Goal: Task Accomplishment & Management: Complete application form

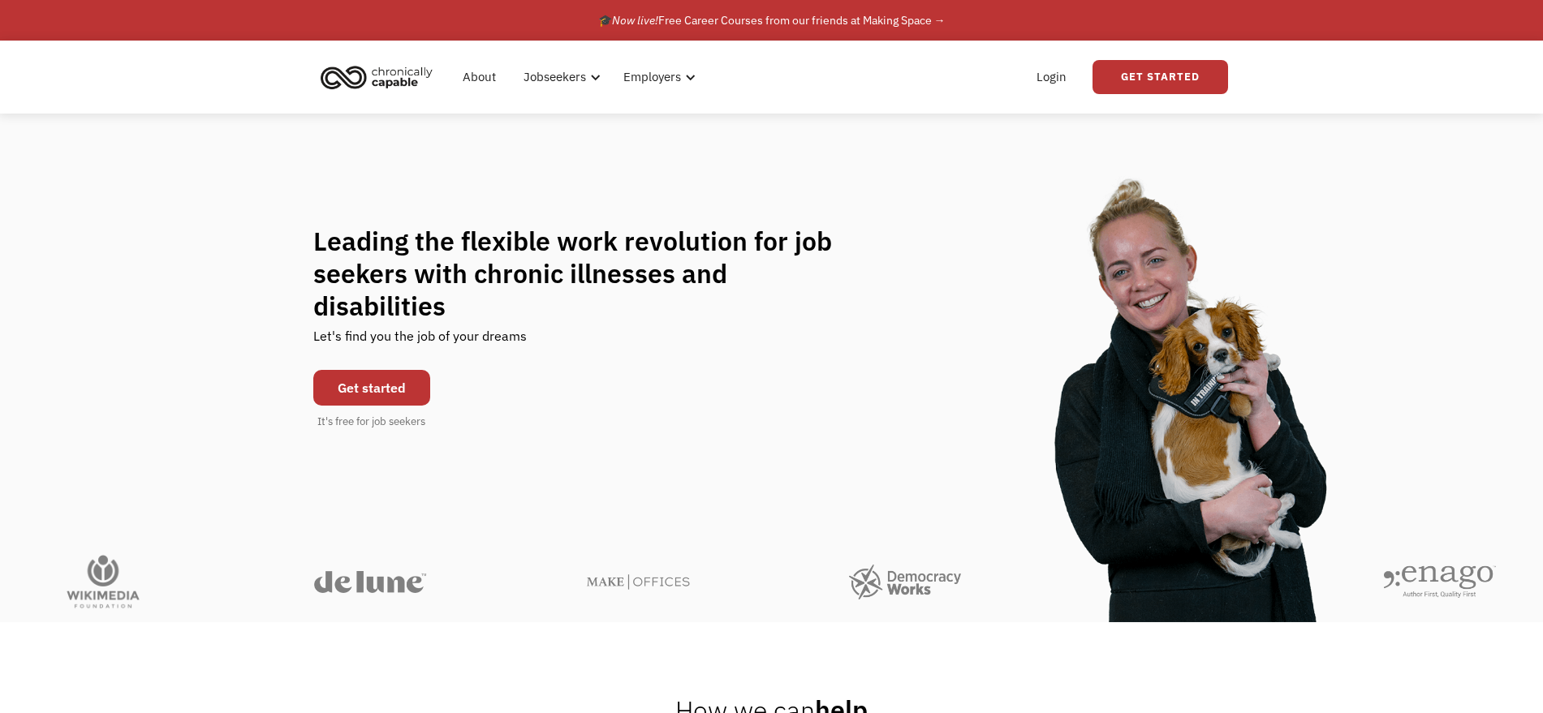
click at [497, 181] on div "Leading the flexible work revolution for job seekers with chronic illnesses and…" at bounding box center [771, 328] width 1543 height 428
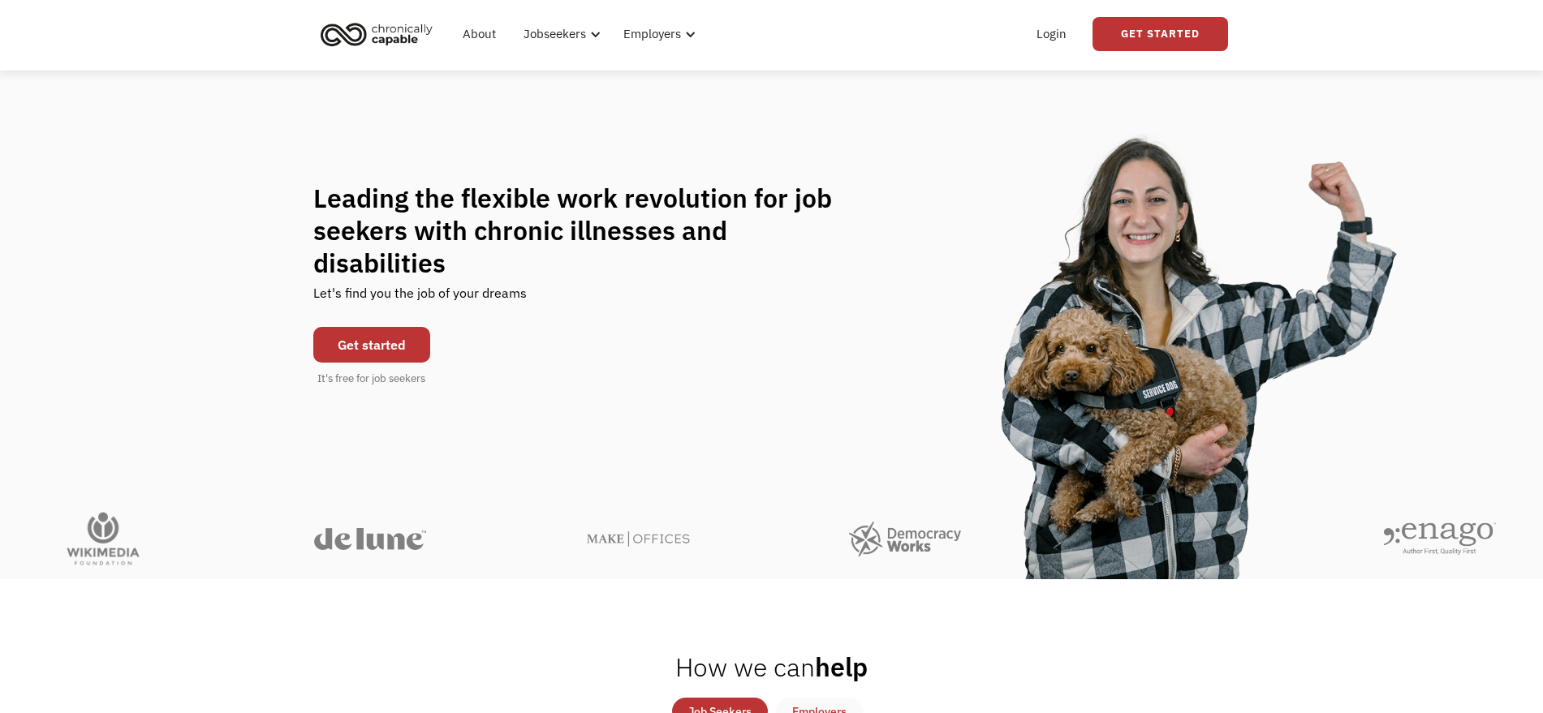
scroll to position [12, 0]
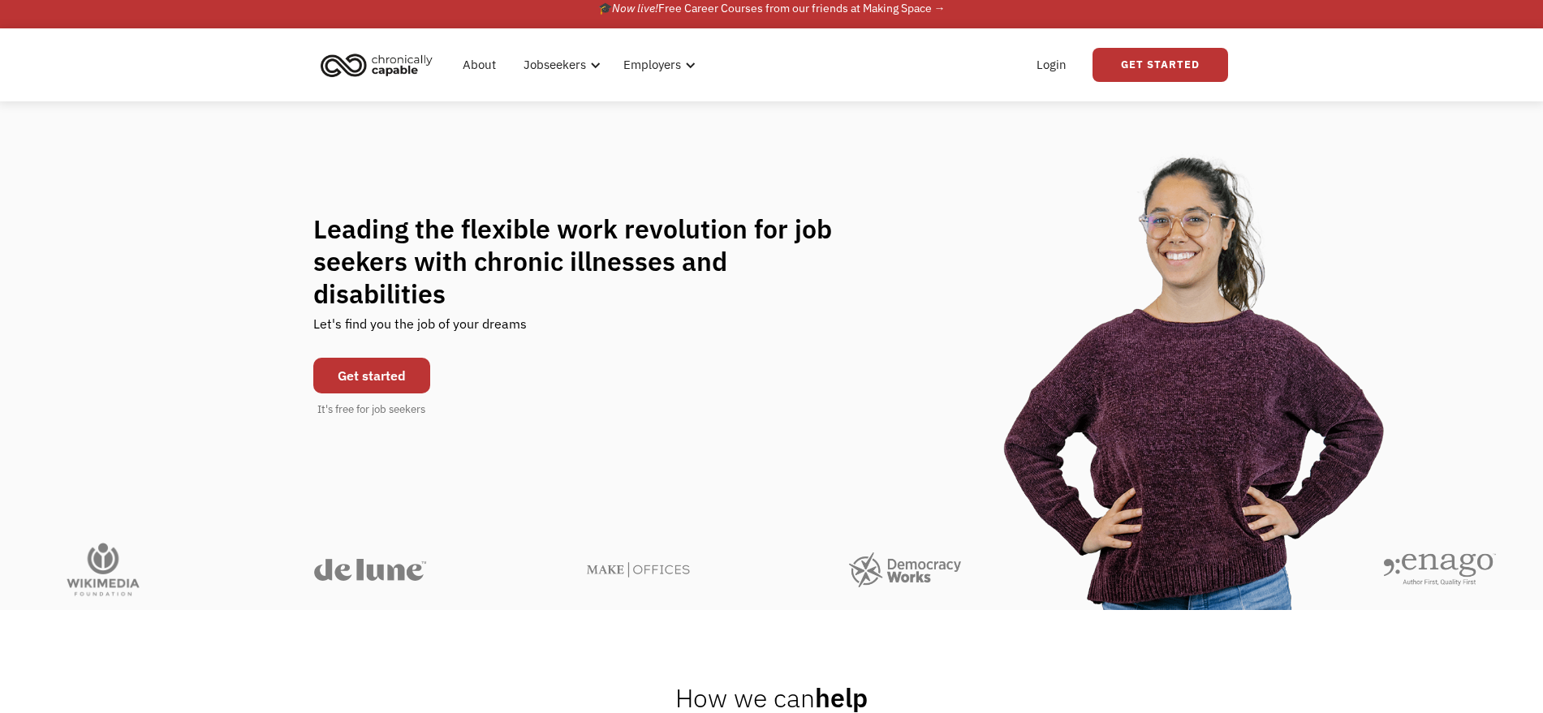
click at [407, 358] on link "Get started" at bounding box center [371, 376] width 117 height 36
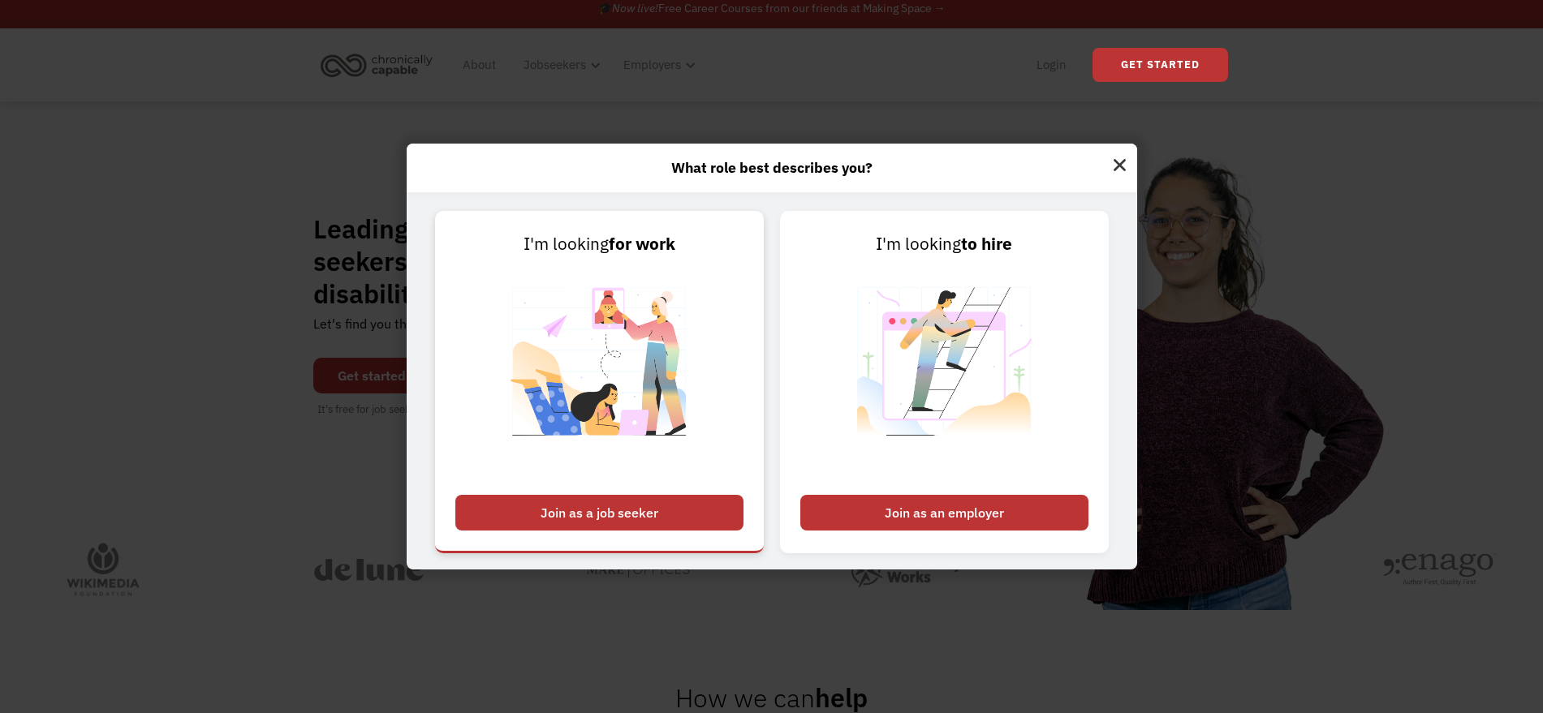
click at [672, 507] on div "Join as a job seeker" at bounding box center [599, 513] width 288 height 36
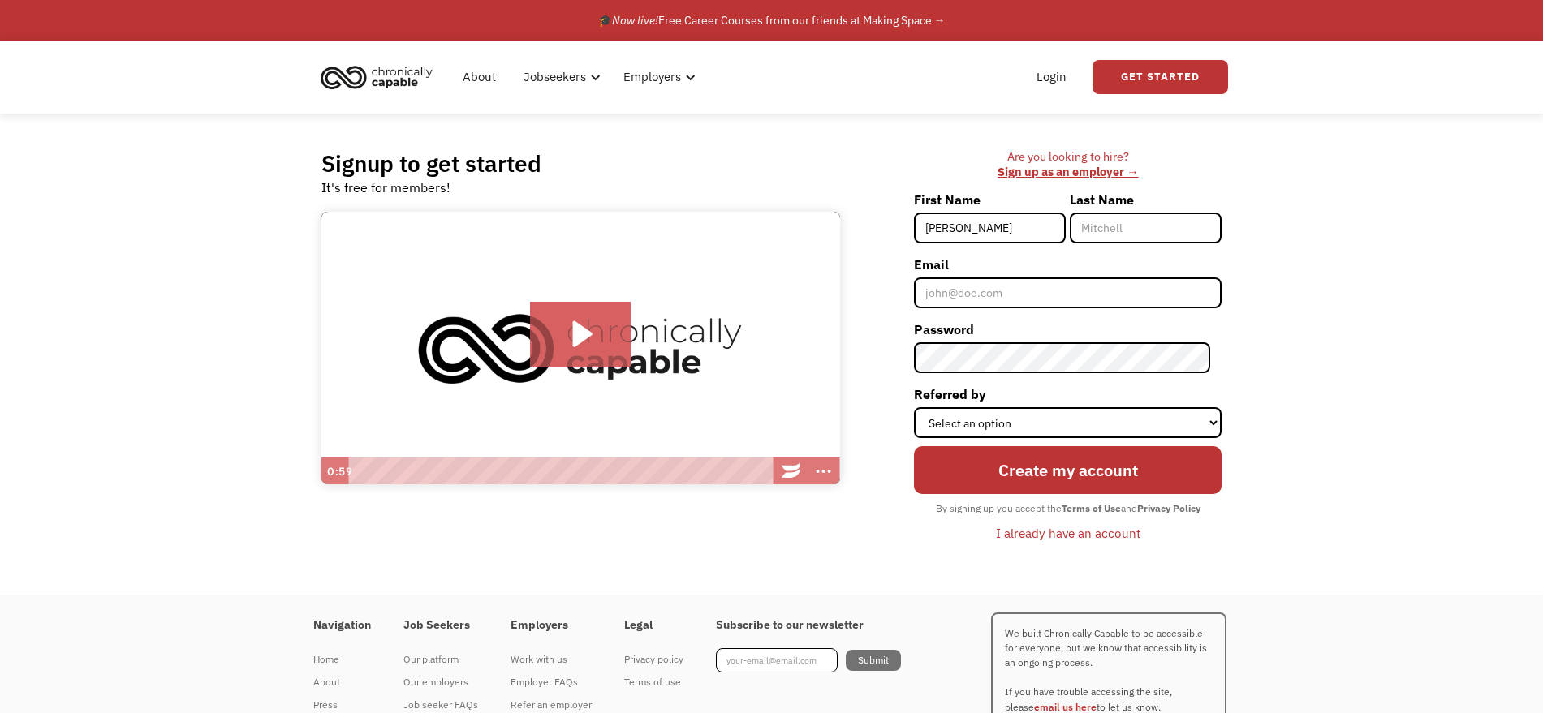
type input "[PERSON_NAME]"
type input "Salam"
type input "asalam55@gmail.com"
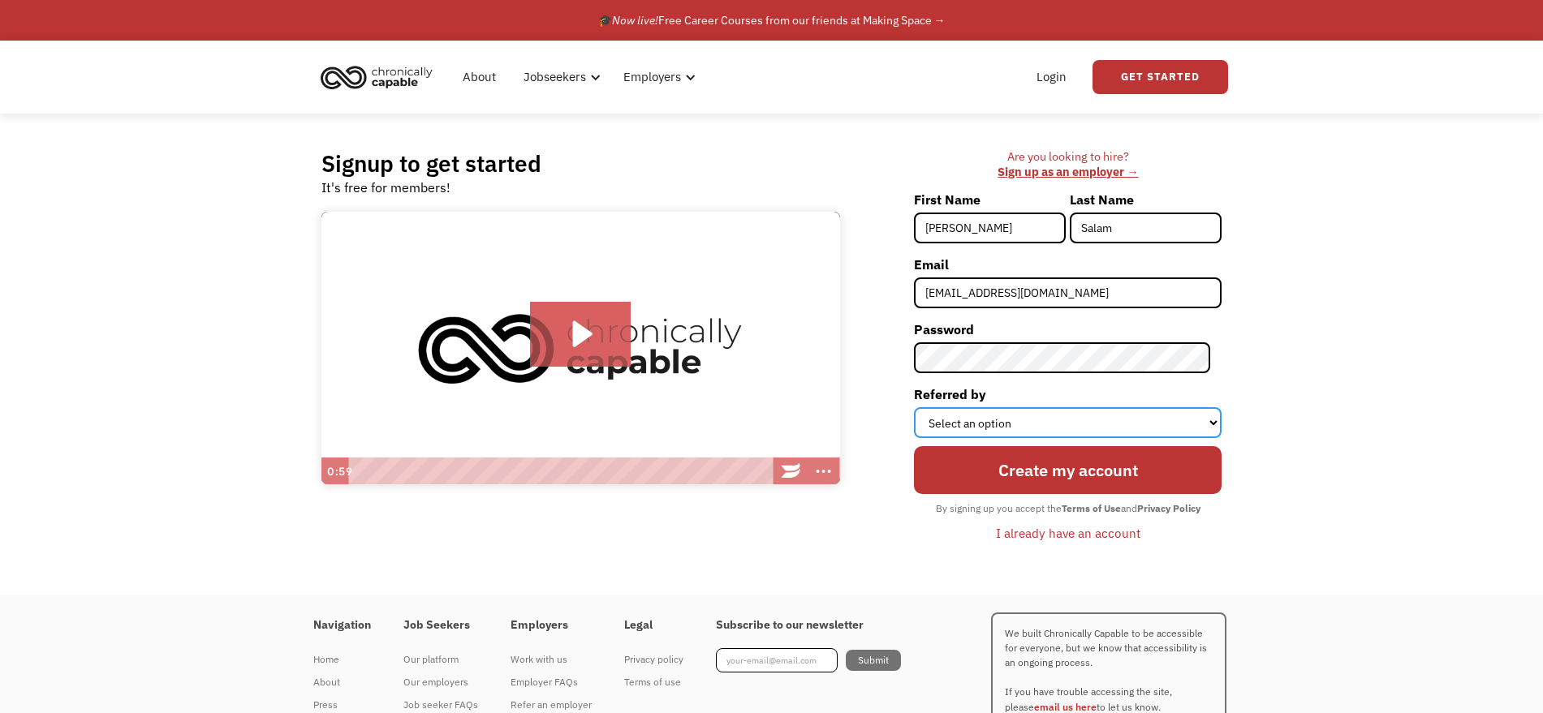
click at [1009, 408] on select "Select an option Instagram Facebook Twitter Search Engine News Article Word of …" at bounding box center [1068, 422] width 308 height 31
select select "Word of Mouth"
click at [925, 407] on select "Select an option Instagram Facebook Twitter Search Engine News Article Word of …" at bounding box center [1068, 422] width 308 height 31
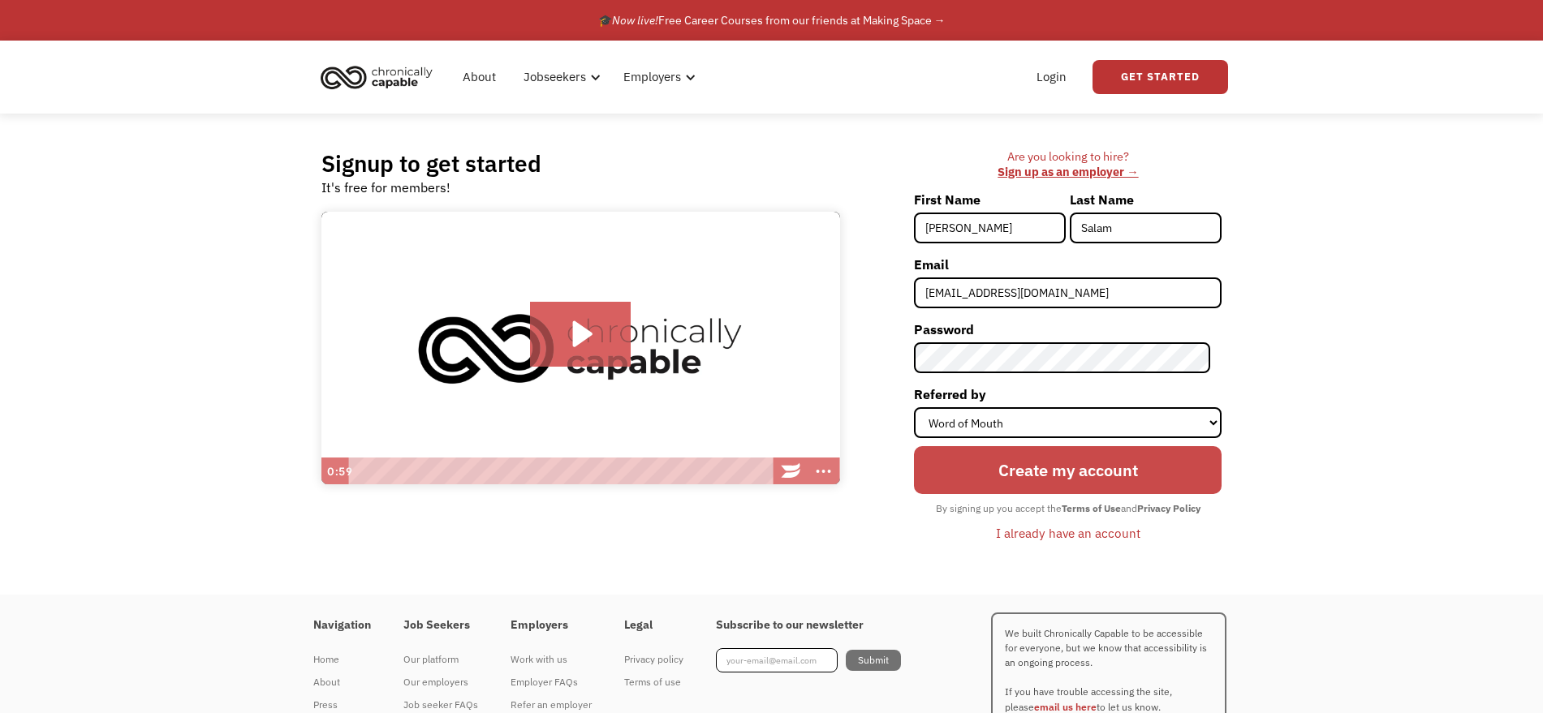
click at [996, 487] on input "Create my account" at bounding box center [1068, 470] width 308 height 48
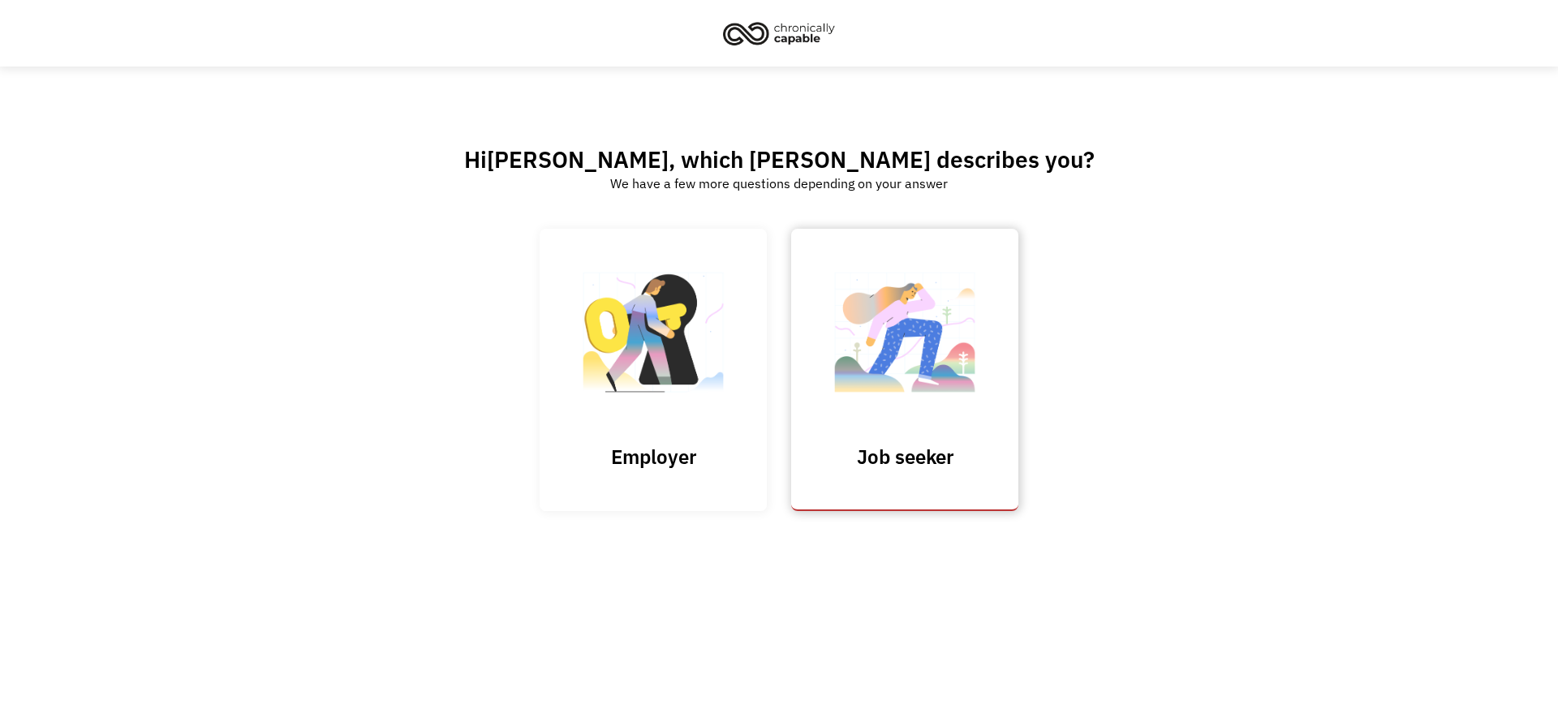
click at [848, 437] on link "Job seeker" at bounding box center [904, 370] width 227 height 282
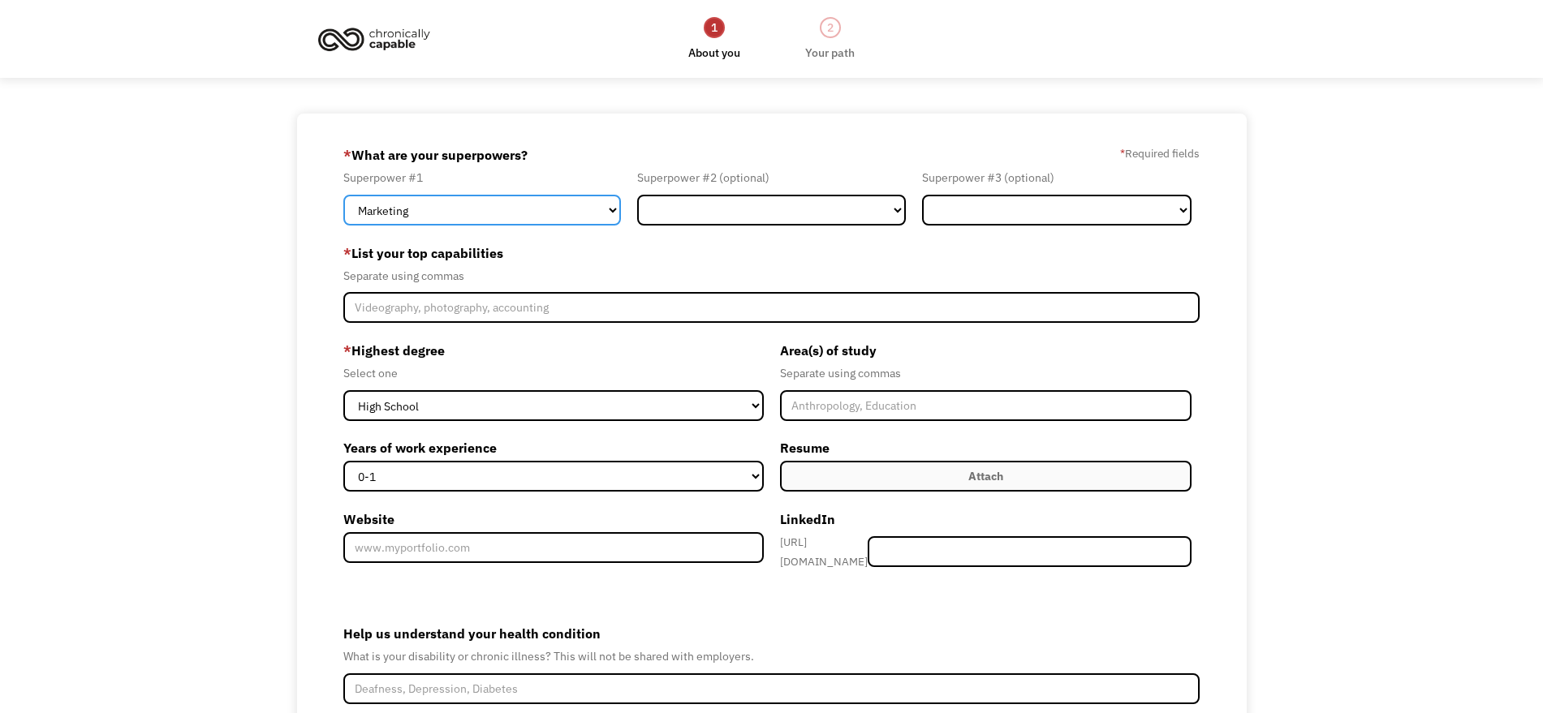
click at [610, 217] on select "Marketing Human Resources Finance Technology Operations Sales Industrial & Manu…" at bounding box center [482, 210] width 278 height 31
select select "Finance"
click at [343, 195] on select "Marketing Human Resources Finance Technology Operations Sales Industrial & Manu…" at bounding box center [482, 210] width 278 height 31
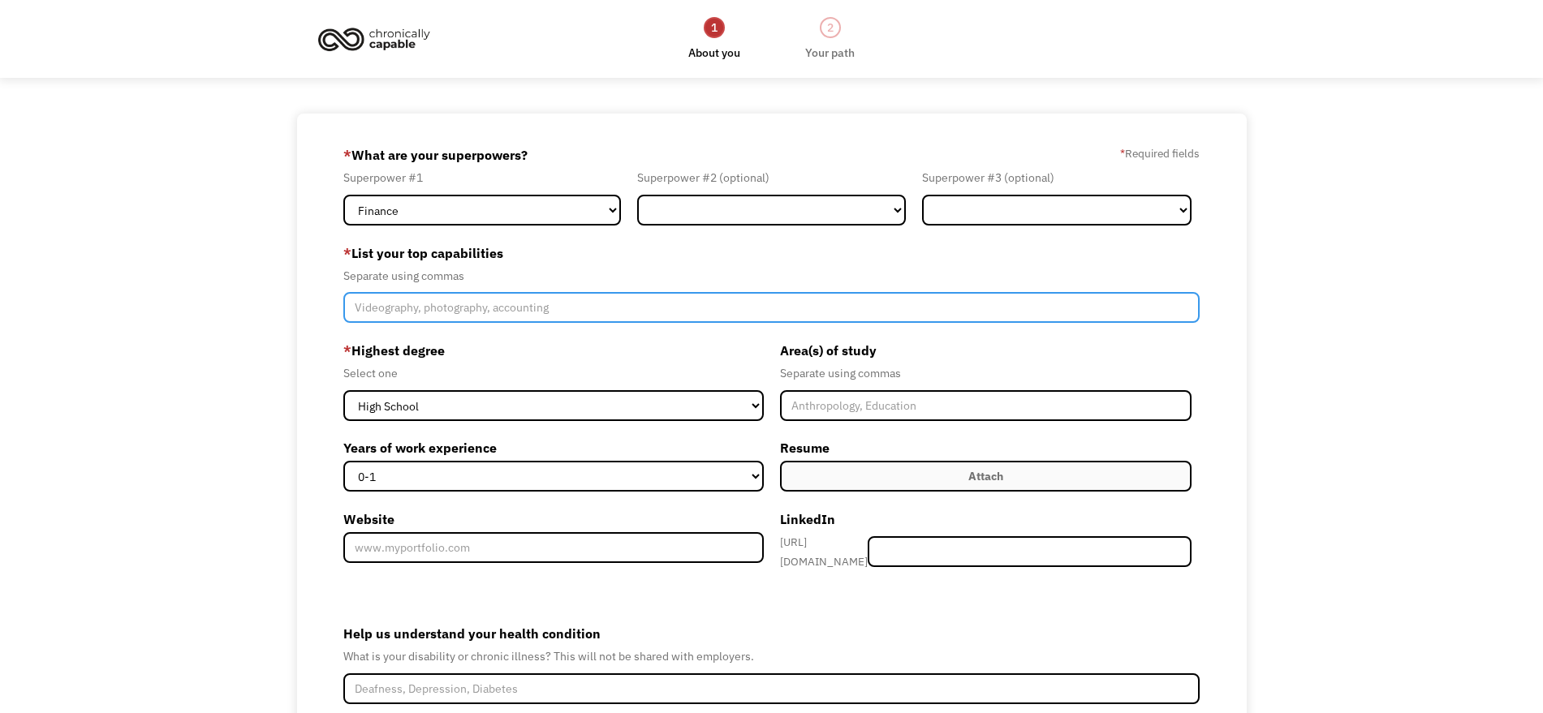
click at [598, 310] on input "Member-Create-Step1" at bounding box center [771, 307] width 857 height 31
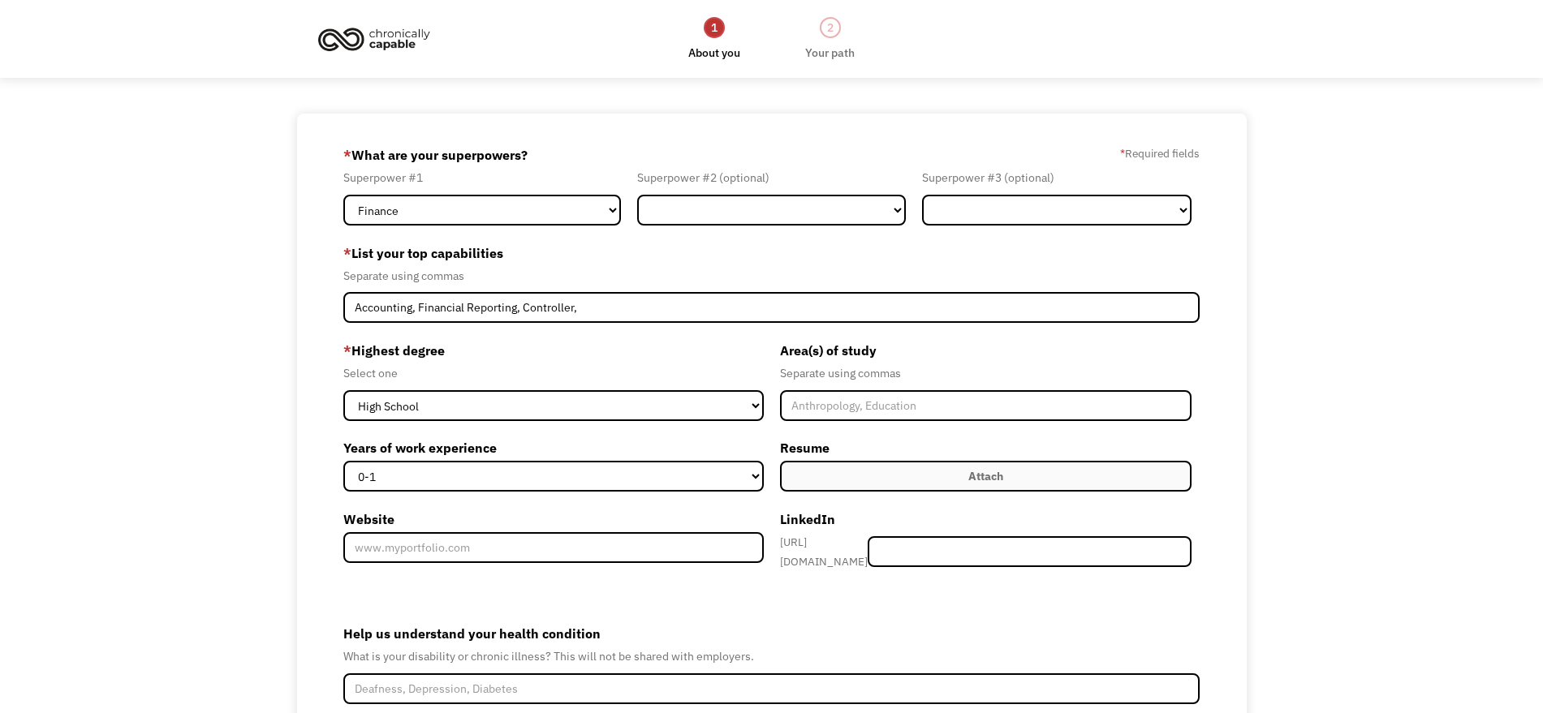
click at [1307, 303] on div "68eb0362b22cff5a03c26b1b asalam55@gmail.com Ahmad Salam Word of Mouth * What ar…" at bounding box center [771, 486] width 1543 height 744
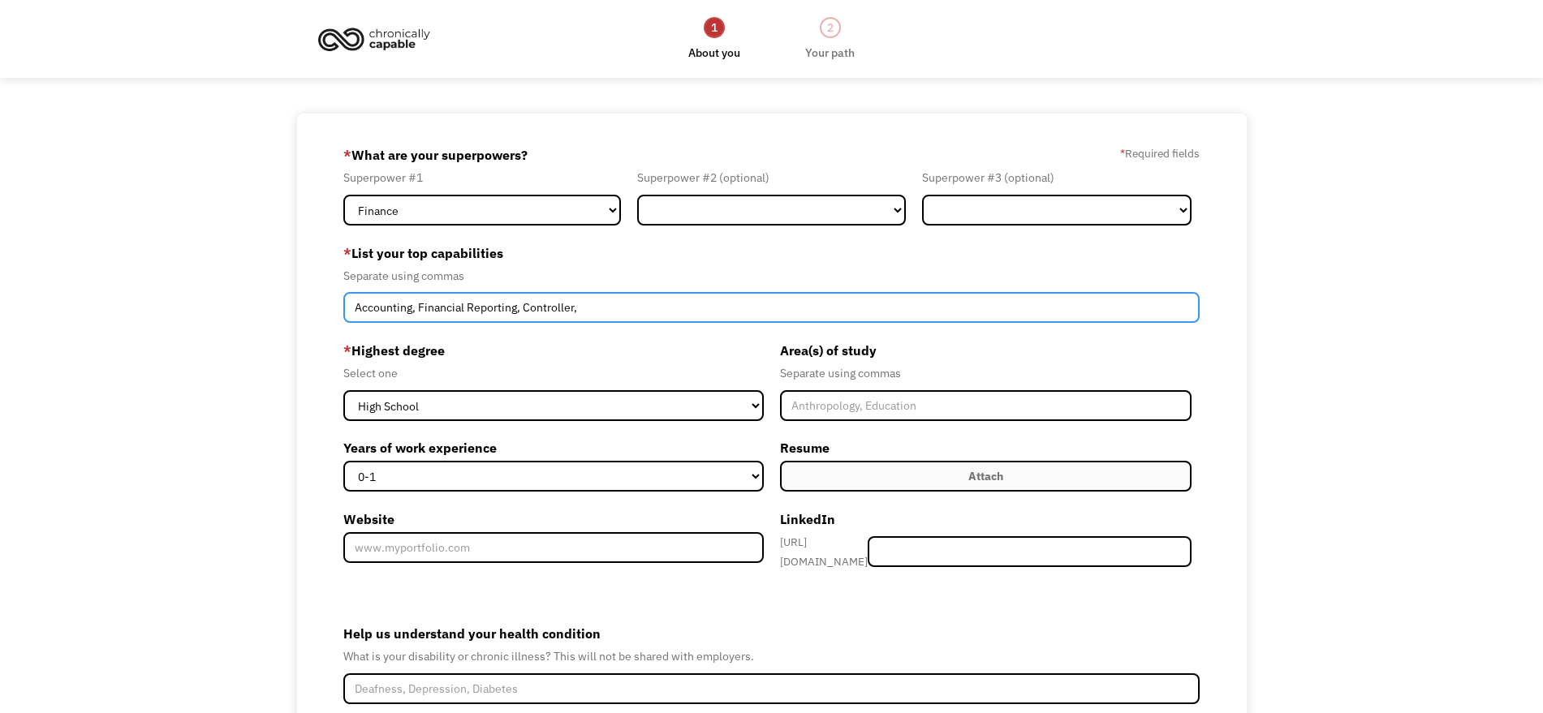
click at [601, 312] on input "Accounting, Financial Reporting, Controller," at bounding box center [771, 307] width 857 height 31
type input "Accounting, Financial Reporting, Controller, Internal Controls, Financial State…"
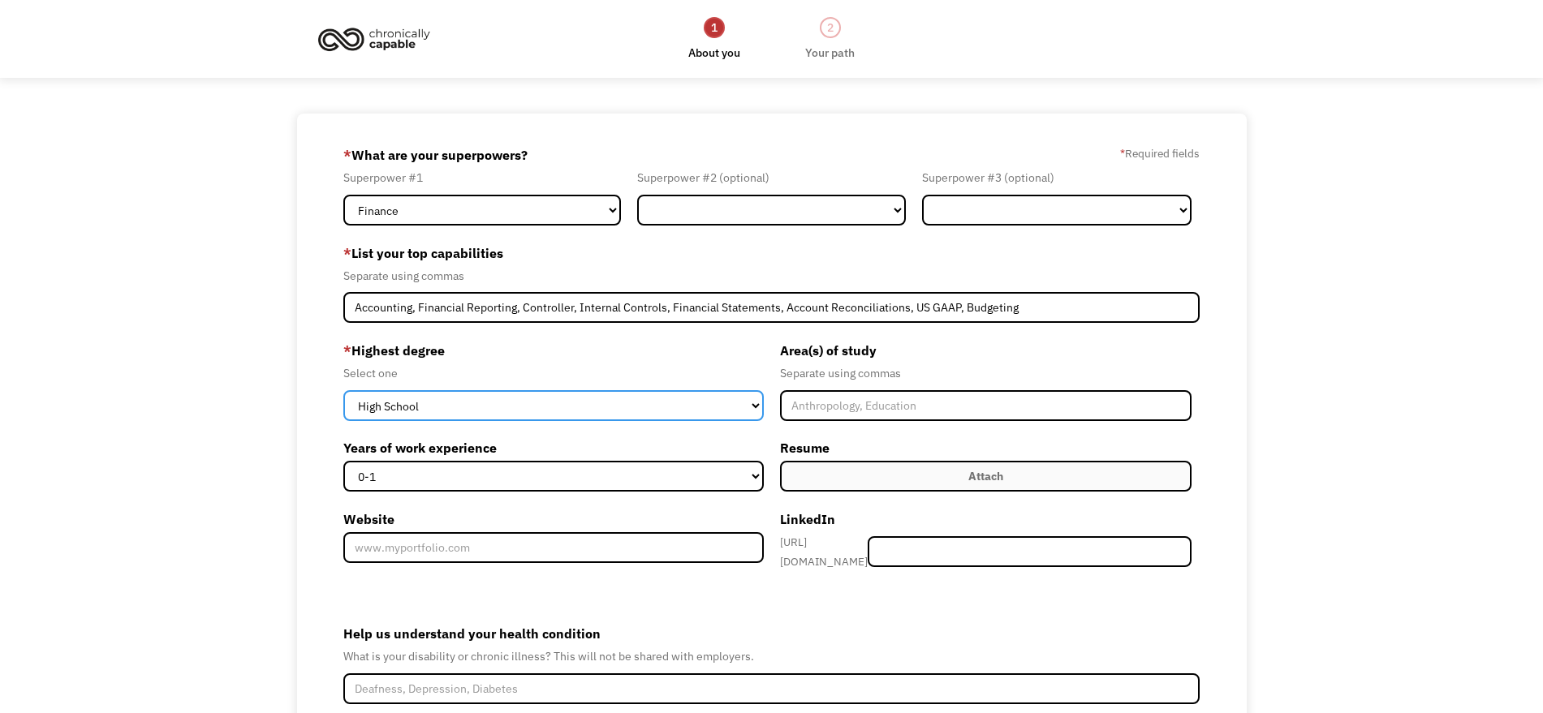
click at [678, 414] on select "High School Associates Bachelors Master's PhD" at bounding box center [553, 405] width 420 height 31
select select "masters"
click at [343, 390] on select "High School Associates Bachelors Master's PhD" at bounding box center [553, 405] width 420 height 31
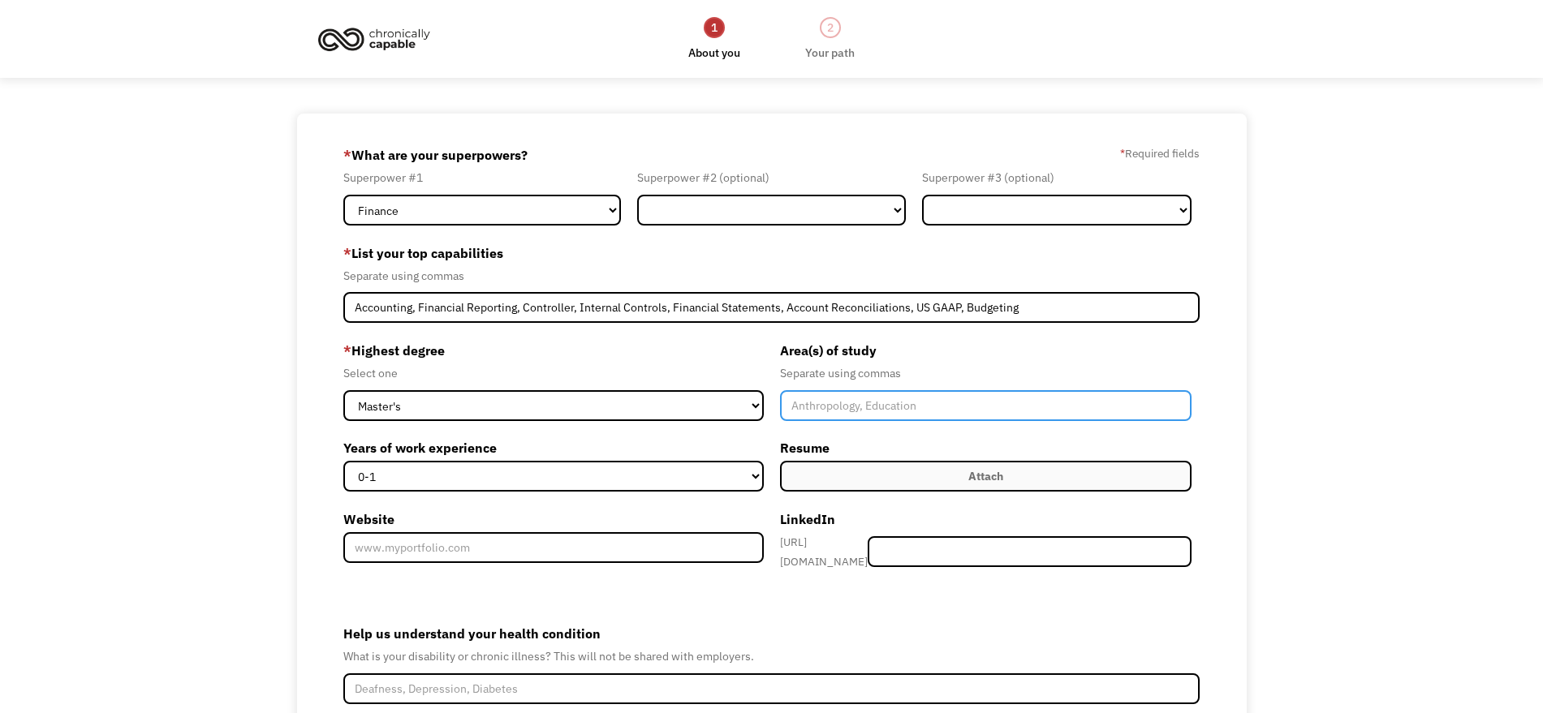
click at [825, 415] on input "Member-Create-Step1" at bounding box center [986, 405] width 412 height 31
type input "Accounting"
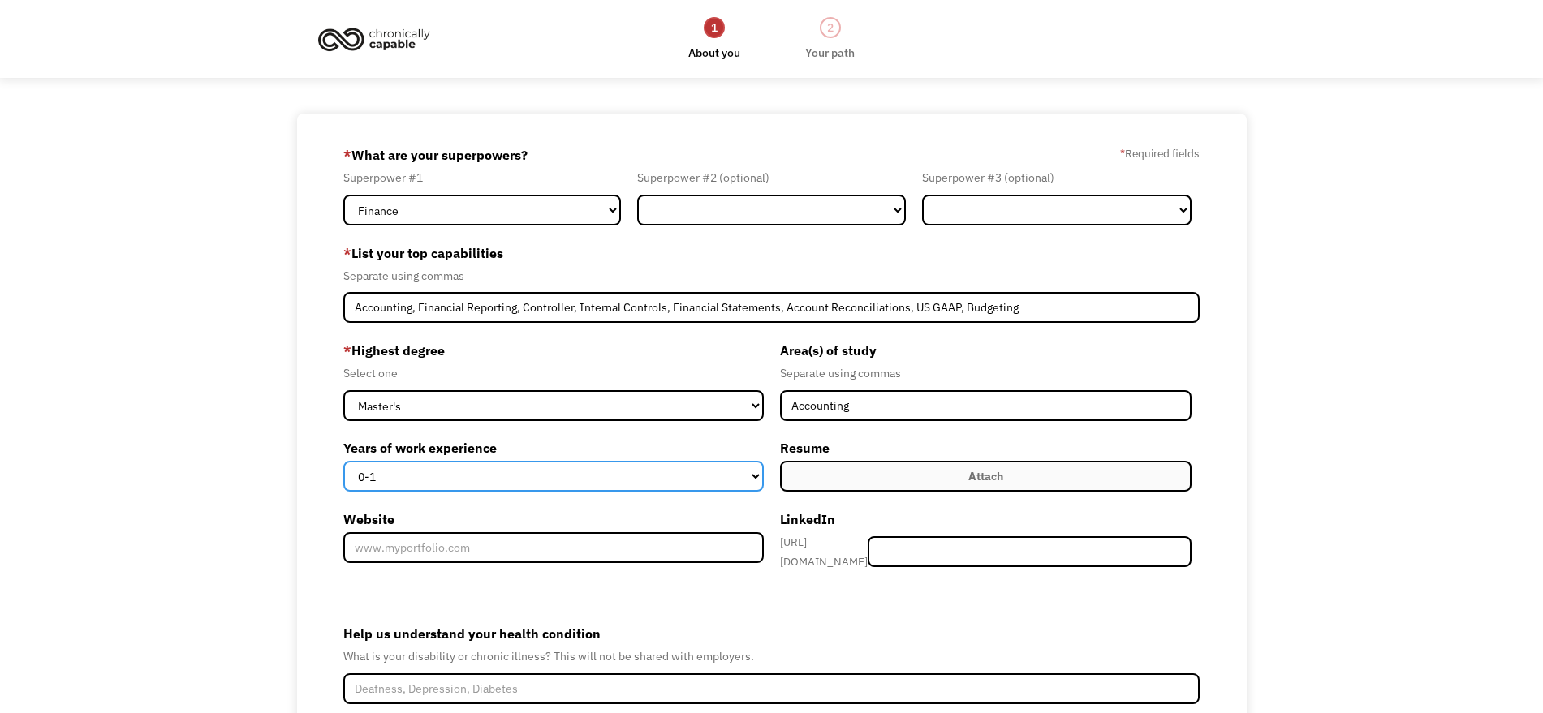
click at [758, 481] on select "0-1 2-4 5-10 11-15 15+" at bounding box center [553, 476] width 420 height 31
select select "11-15"
click at [343, 461] on select "0-1 2-4 5-10 11-15 15+" at bounding box center [553, 476] width 420 height 31
click at [826, 482] on label "Attach" at bounding box center [986, 476] width 412 height 31
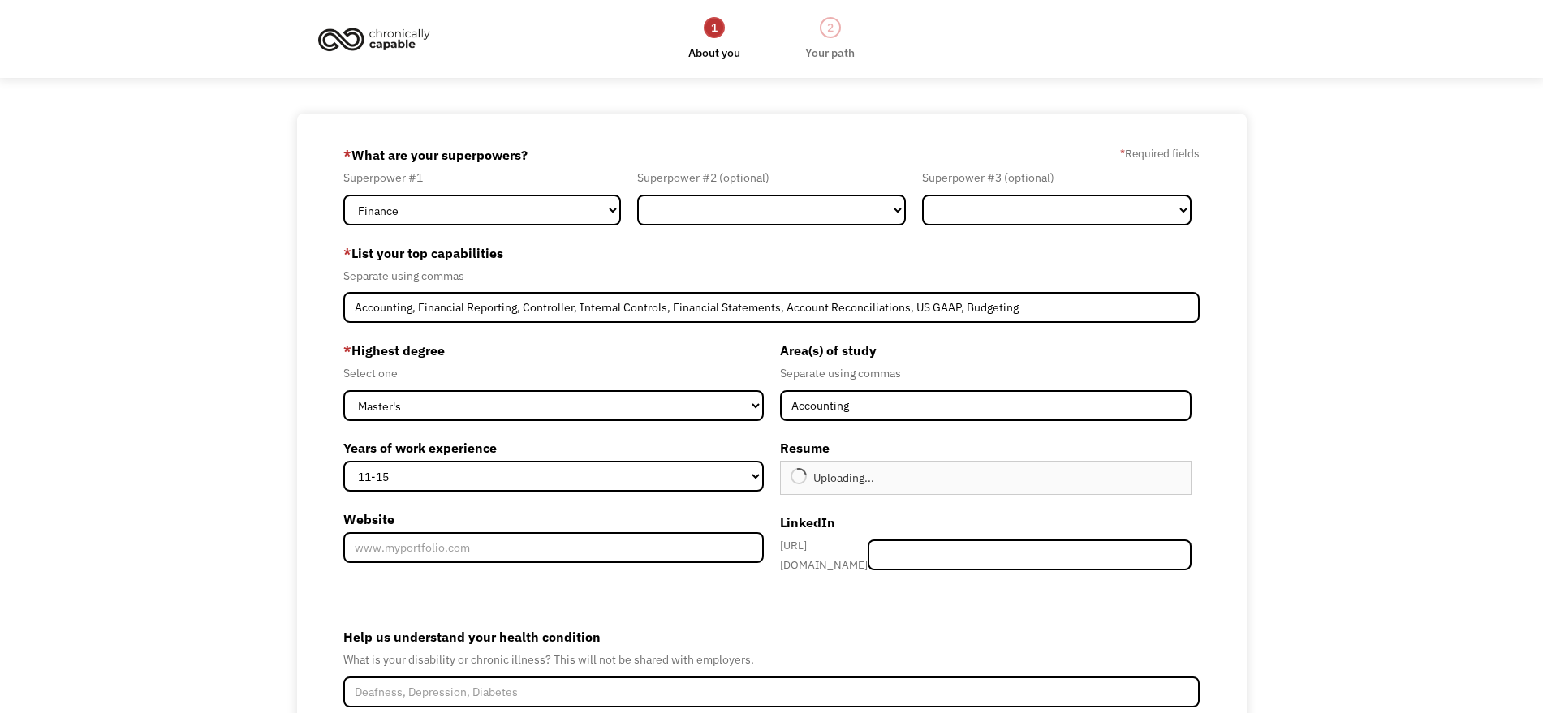
type input "Continue"
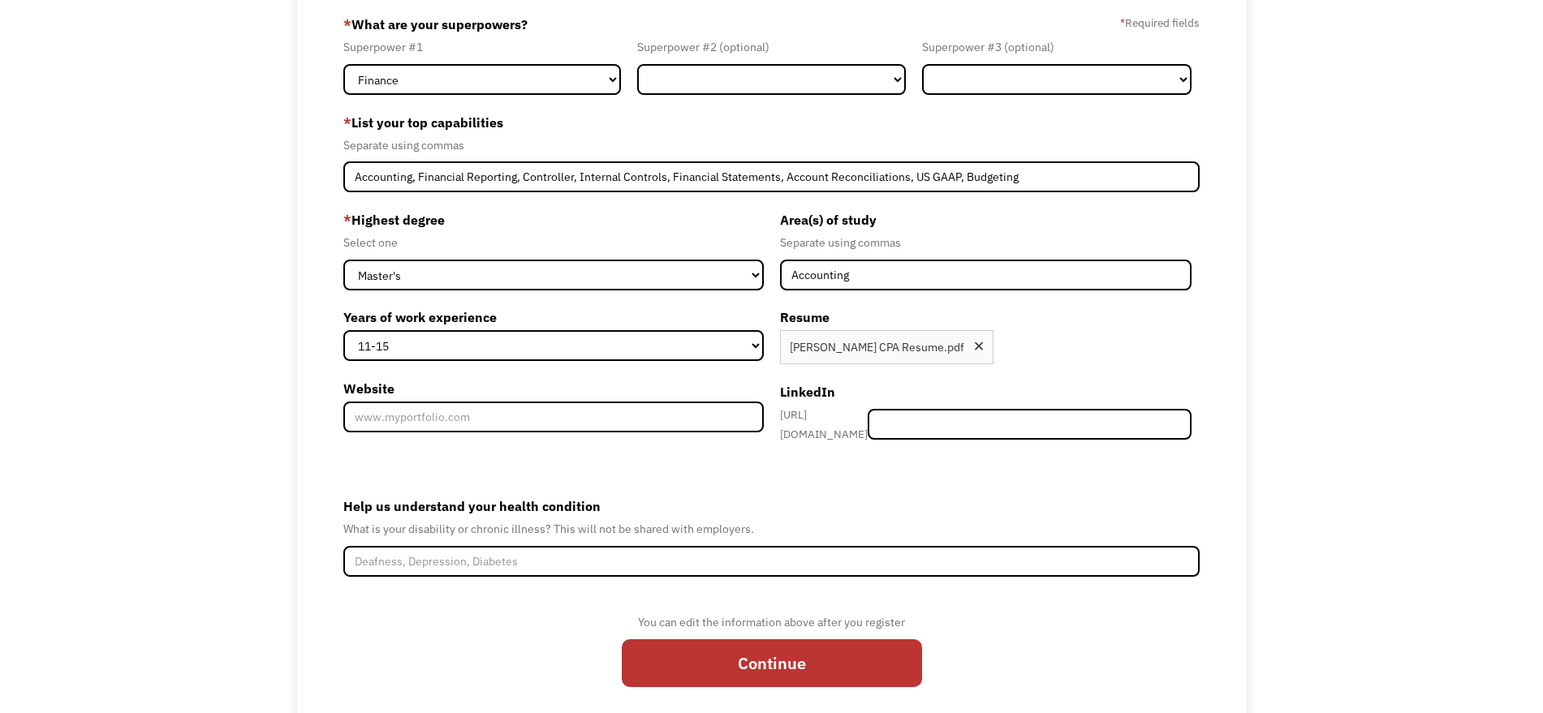
scroll to position [132, 0]
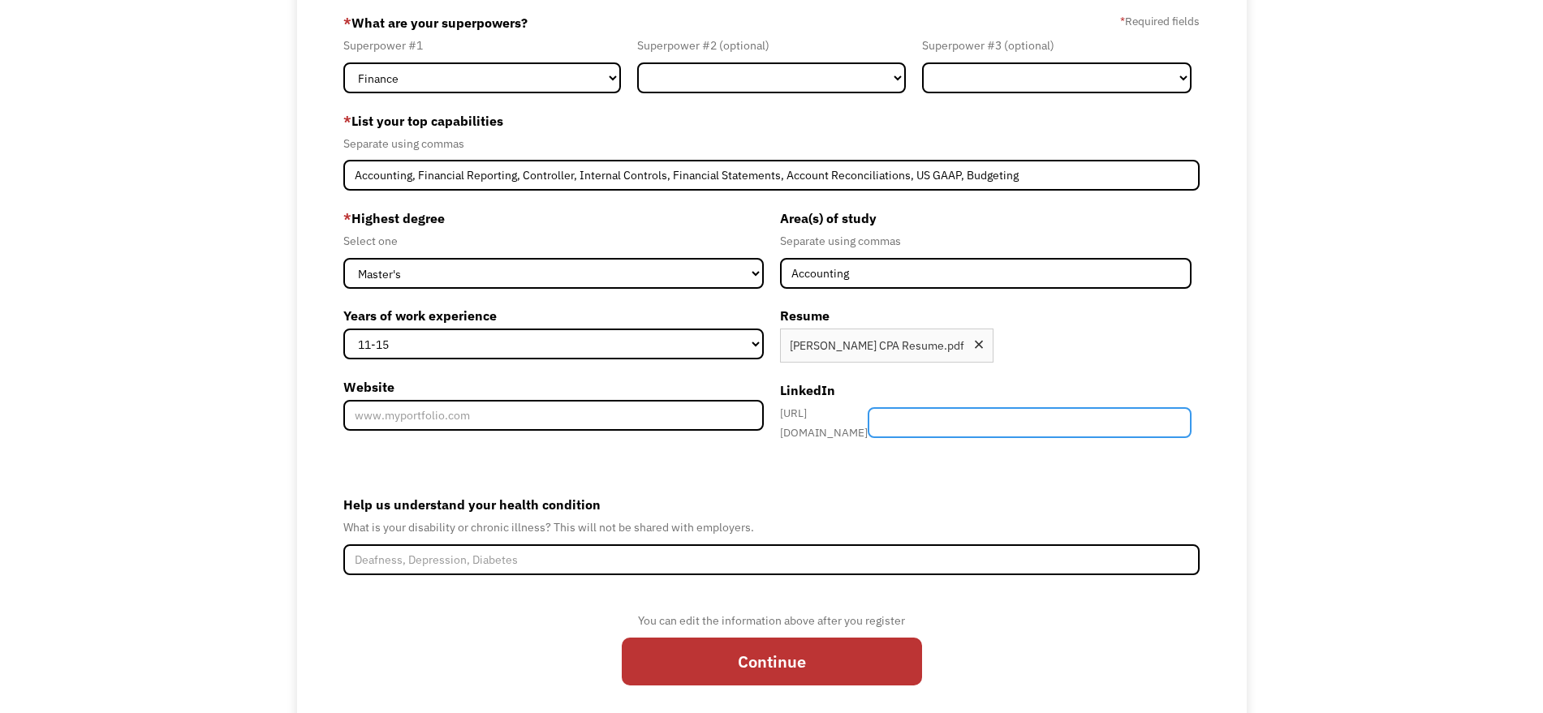
click at [948, 421] on input "Member-Create-Step1" at bounding box center [1029, 422] width 324 height 31
paste input "https://www.linkedin.com/in/ahmad-salam-cpa-8790b252/"
type input "https://www.linkedin.com/in/ahmad-salam-cpa-8790b252/"
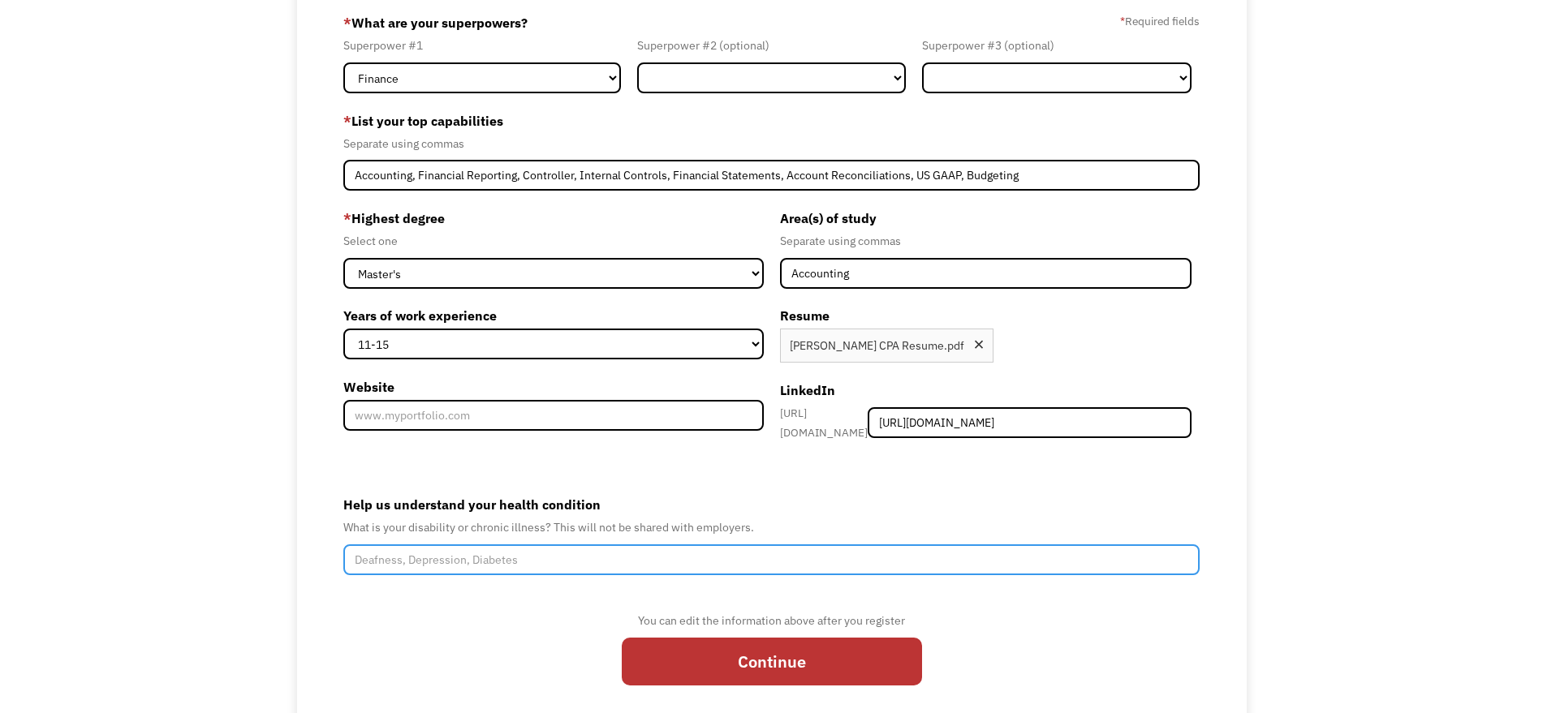
scroll to position [0, 0]
click at [682, 549] on input "Help us understand your health condition" at bounding box center [771, 559] width 857 height 31
type input "S"
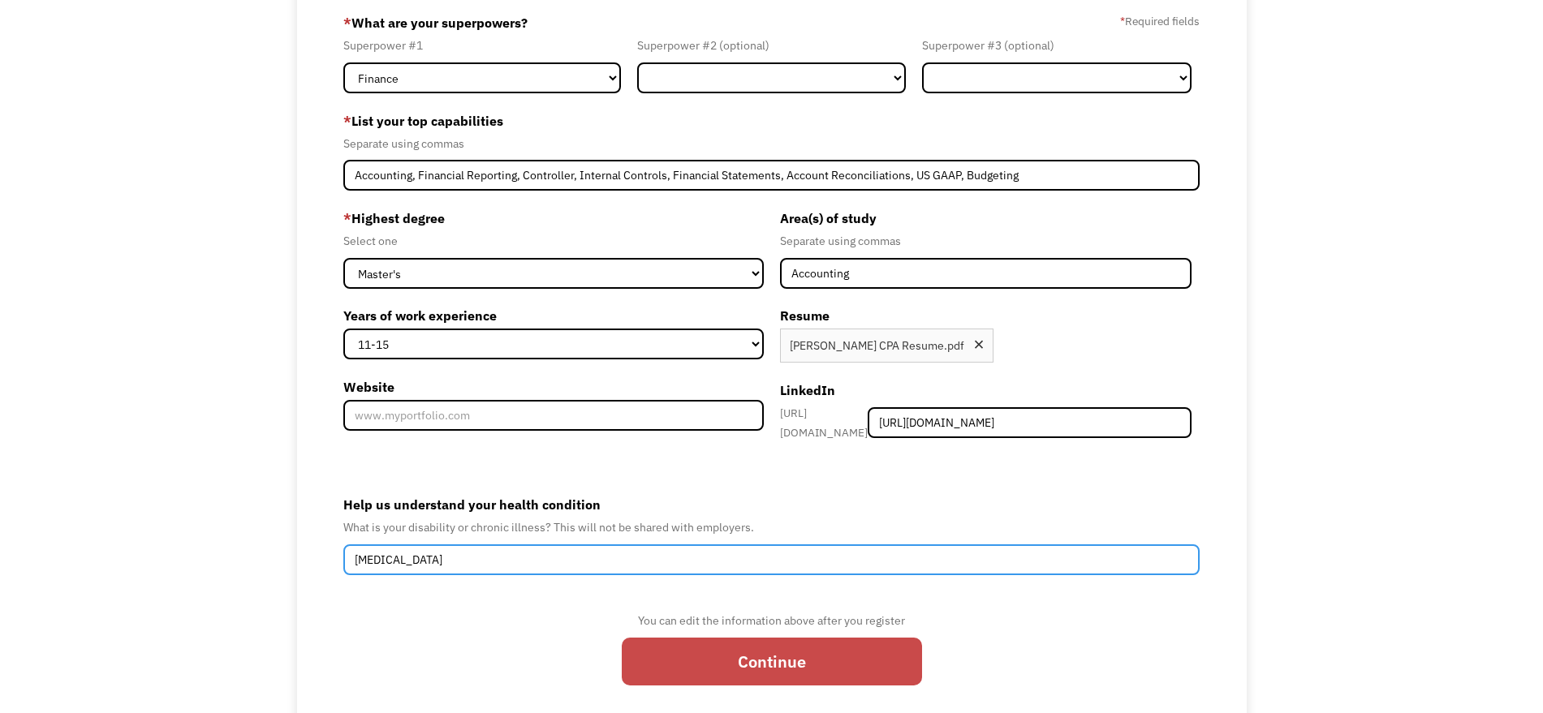
scroll to position [175, 0]
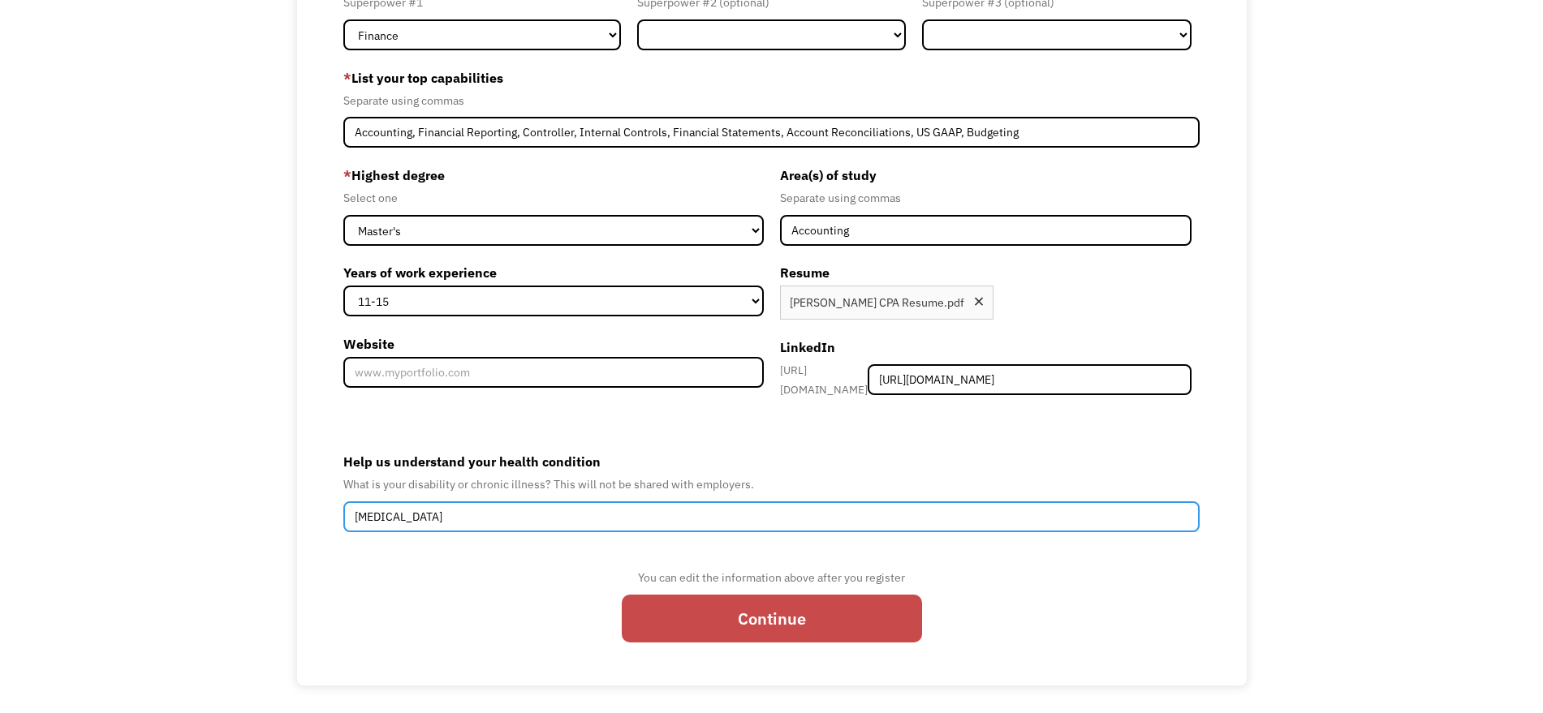
type input "Psychosis"
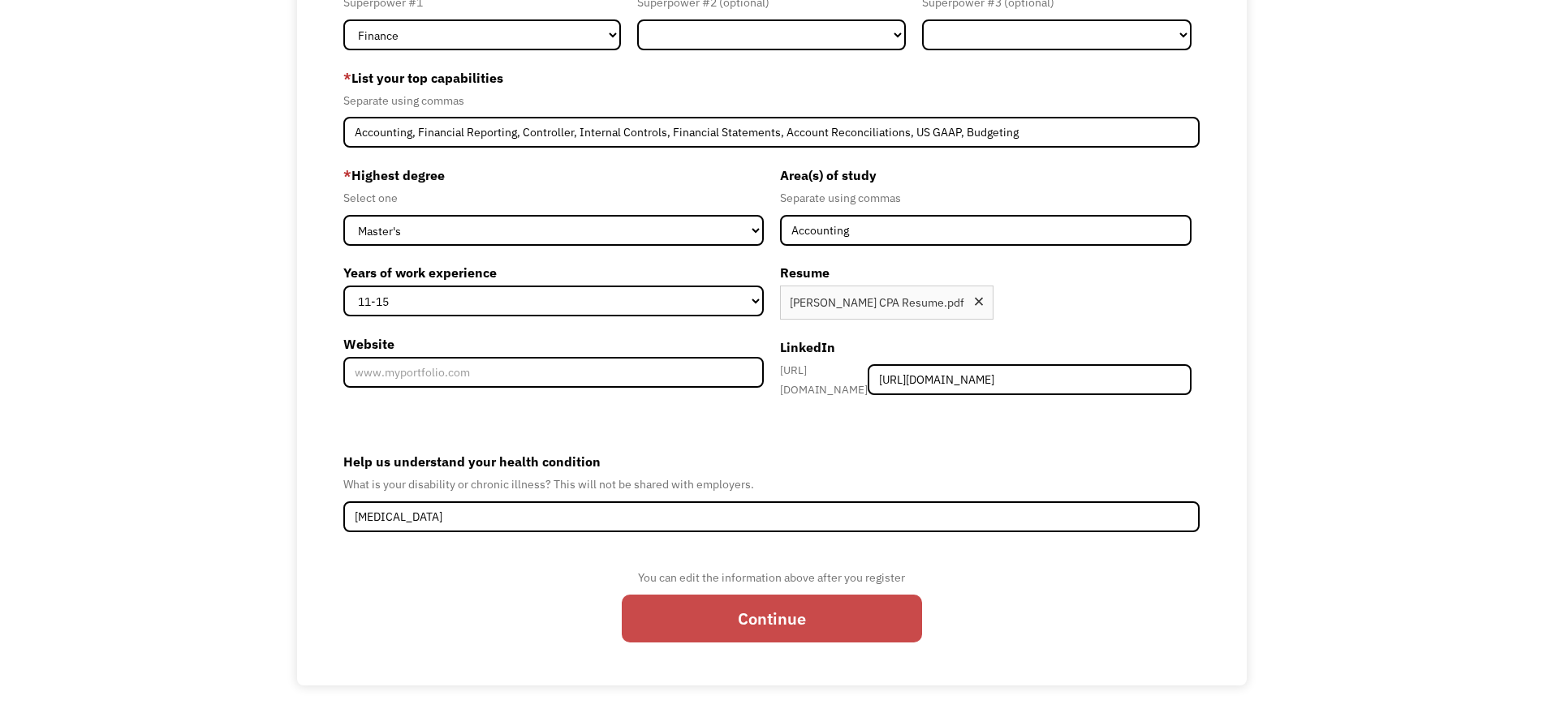
click at [804, 626] on input "Continue" at bounding box center [772, 619] width 300 height 48
type input "Please wait..."
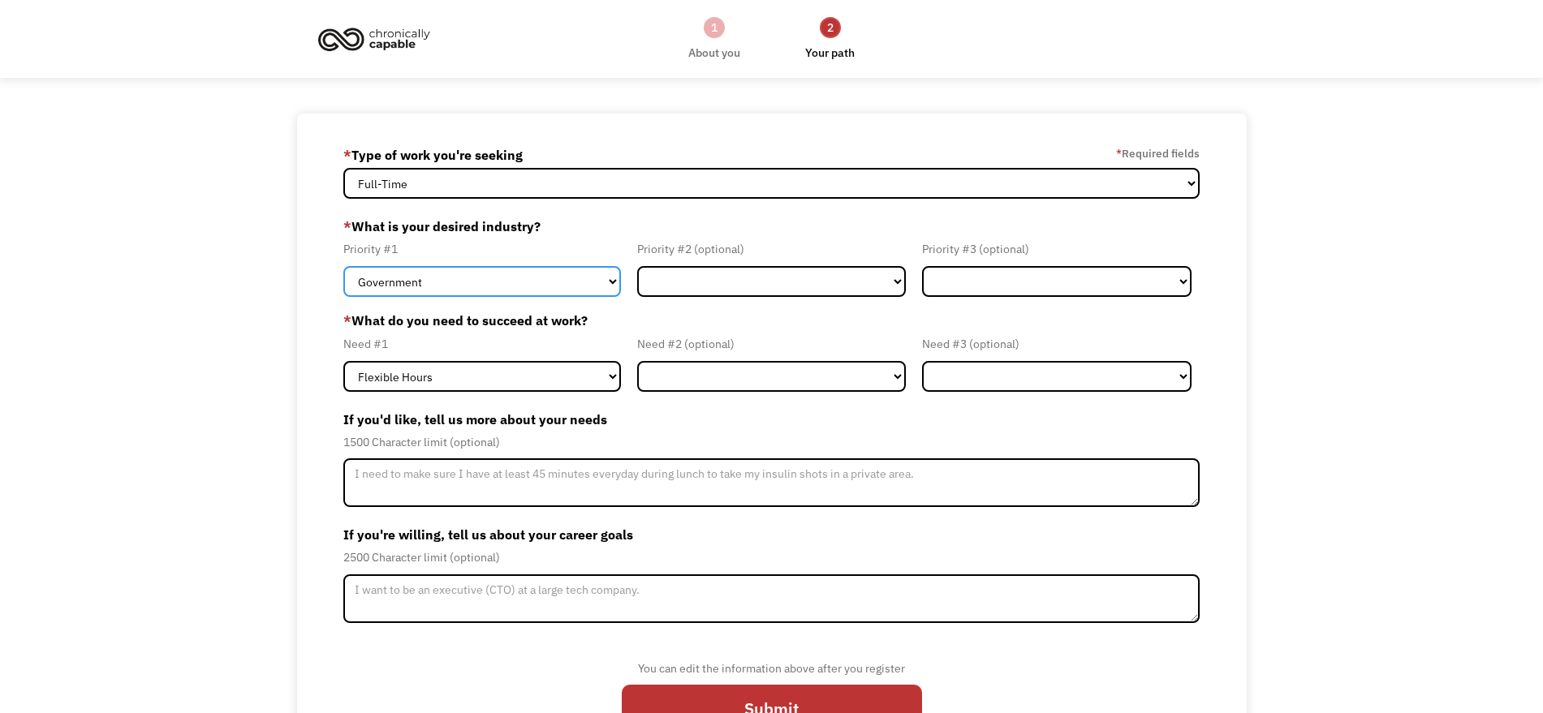
click at [605, 286] on select "Government Finance & Insurance Health & Social Care Tech & Engineering Creative…" at bounding box center [482, 281] width 278 height 31
select select "Finance & Insurance"
click at [343, 266] on select "Government Finance & Insurance Health & Social Care Tech & Engineering Creative…" at bounding box center [482, 281] width 278 height 31
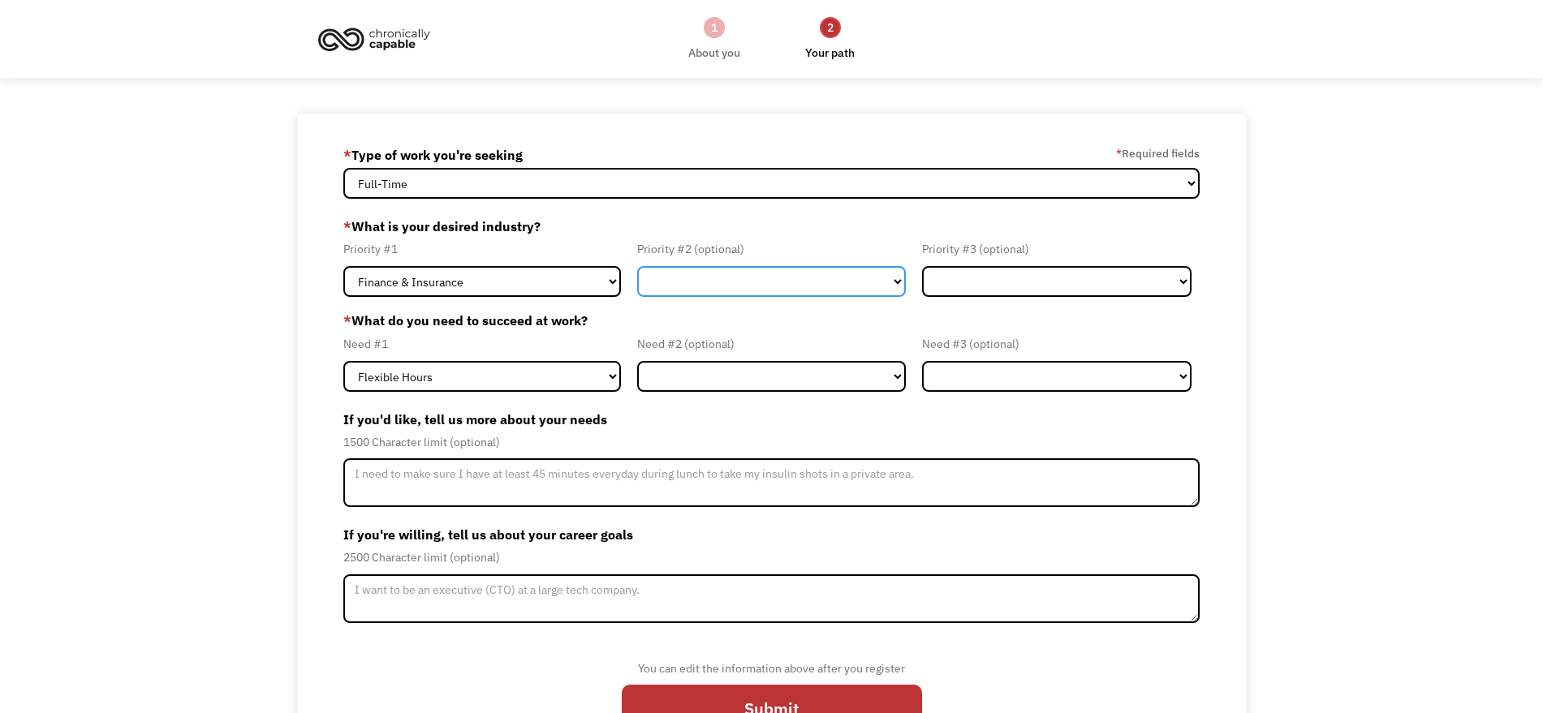
click at [696, 280] on select "Government Finance & Insurance Health & Social Care Tech & Engineering Creative…" at bounding box center [771, 281] width 269 height 31
select select "Government"
click at [637, 266] on select "Government Finance & Insurance Health & Social Care Tech & Engineering Creative…" at bounding box center [771, 281] width 269 height 31
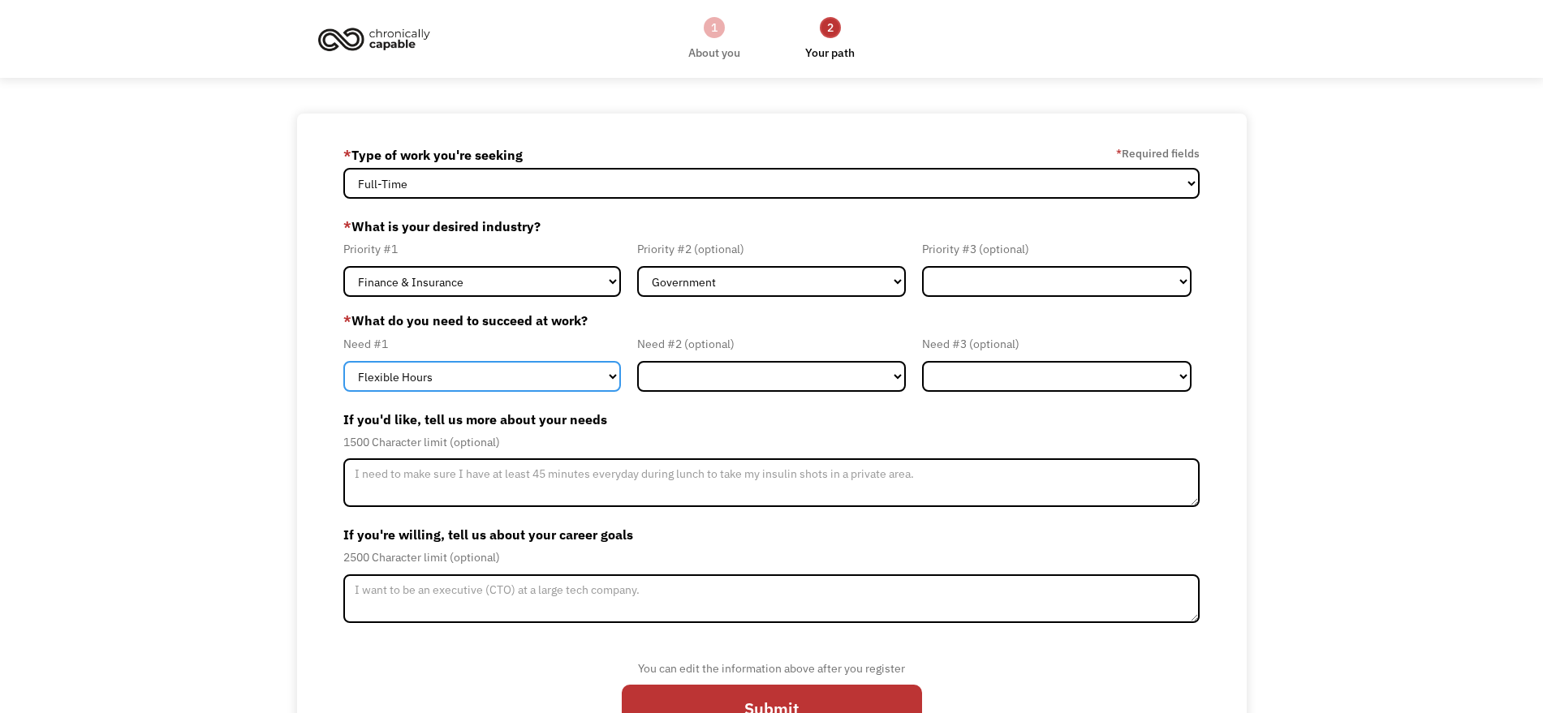
click at [588, 377] on select "Flexible Hours Remote Work Service Animal On-site Accommodations Visual Support…" at bounding box center [482, 376] width 278 height 31
select select "Remote Work"
click at [343, 361] on select "Flexible Hours Remote Work Service Animal On-site Accommodations Visual Support…" at bounding box center [482, 376] width 278 height 31
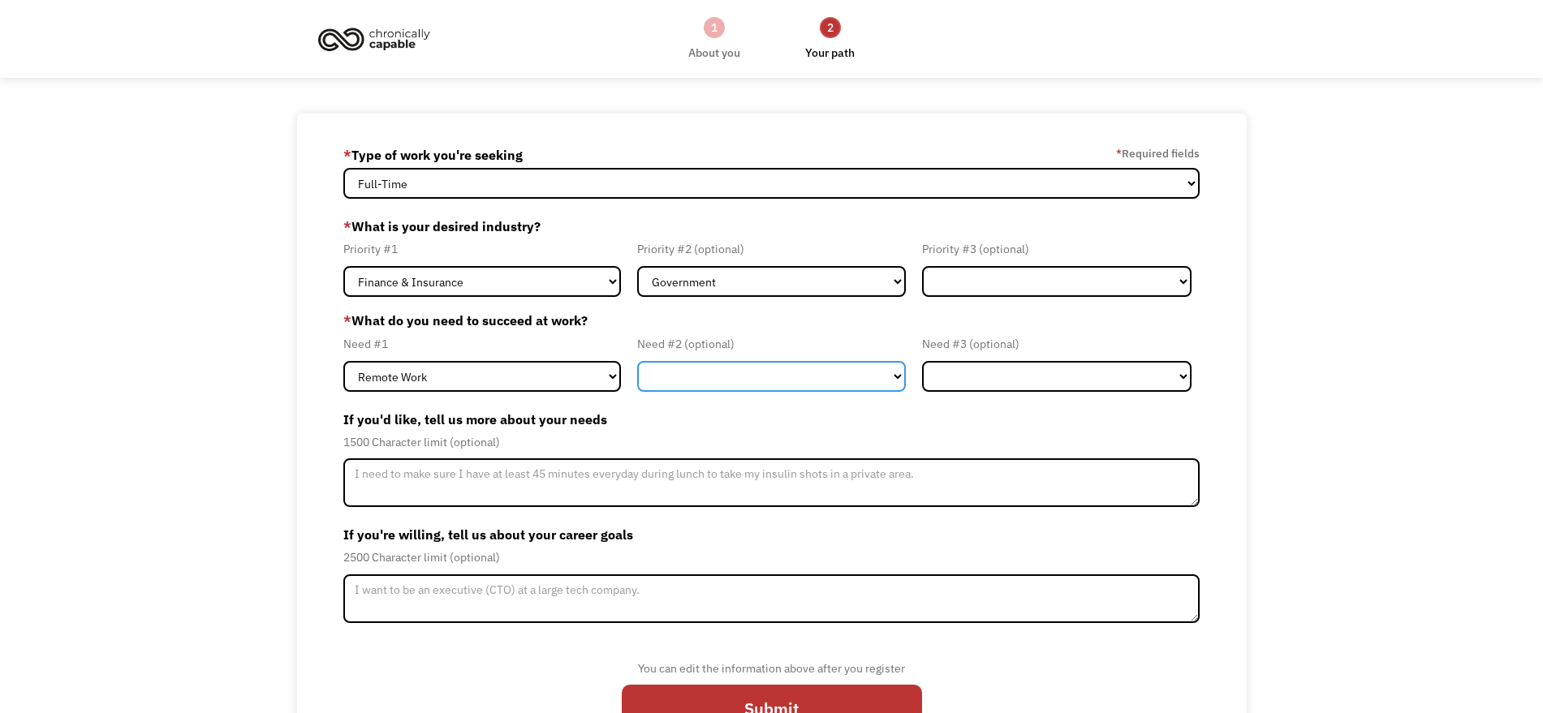
click at [701, 382] on select "Flexible Hours Remote Work Service Animal On-site Accommodations Visual Support…" at bounding box center [771, 376] width 269 height 31
select select "Flexible Hours"
click at [637, 361] on select "Flexible Hours Remote Work Service Animal On-site Accommodations Visual Support…" at bounding box center [771, 376] width 269 height 31
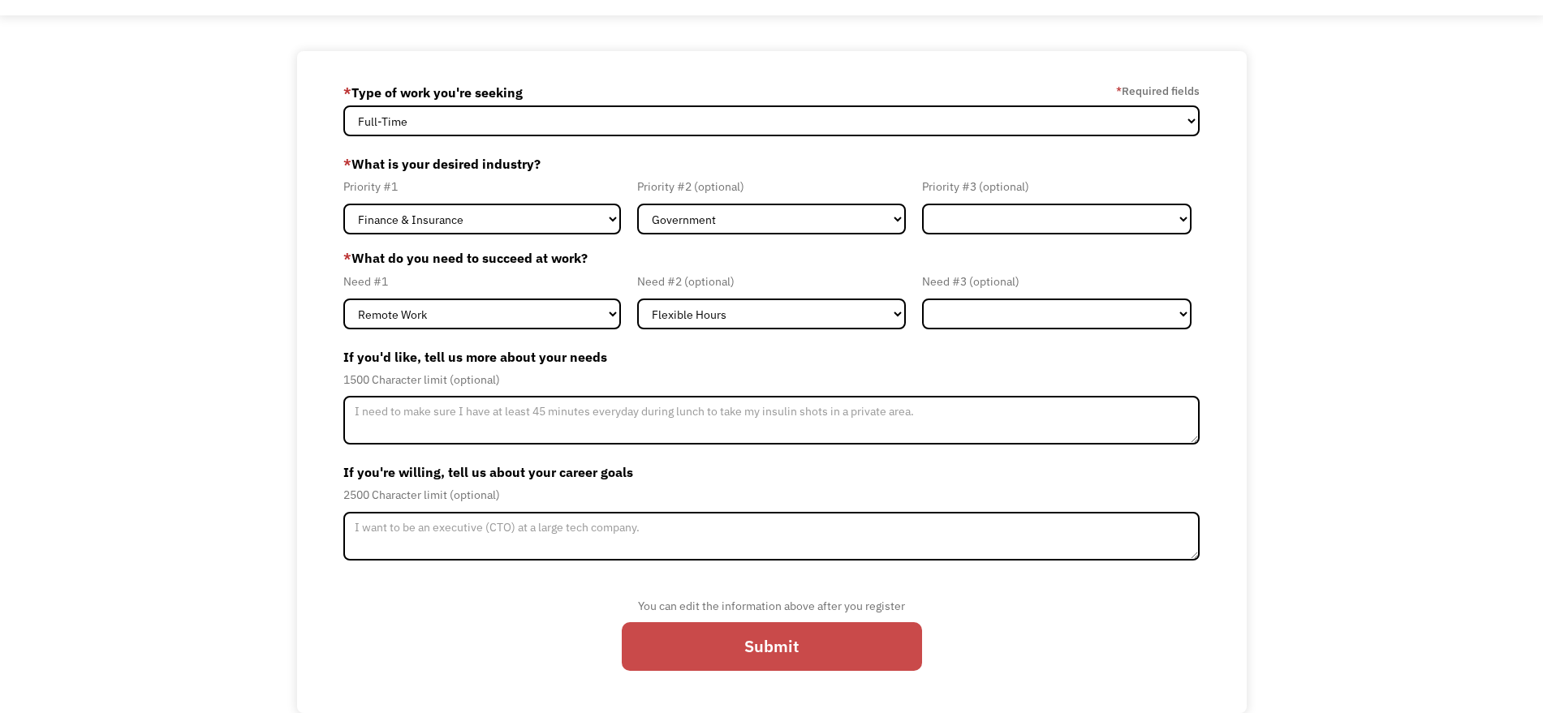
click at [735, 635] on input "Submit" at bounding box center [772, 646] width 300 height 48
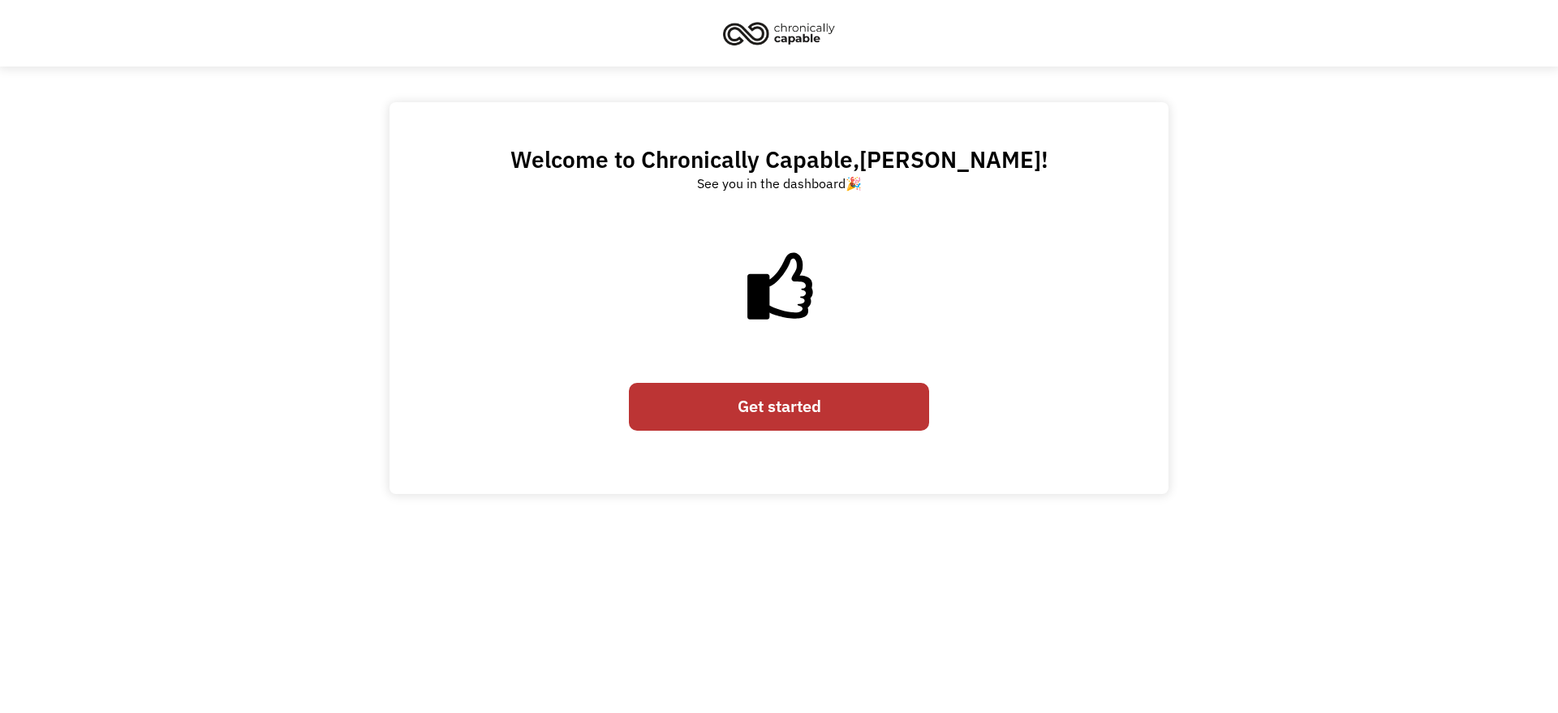
click at [796, 419] on link "Get started" at bounding box center [779, 407] width 300 height 48
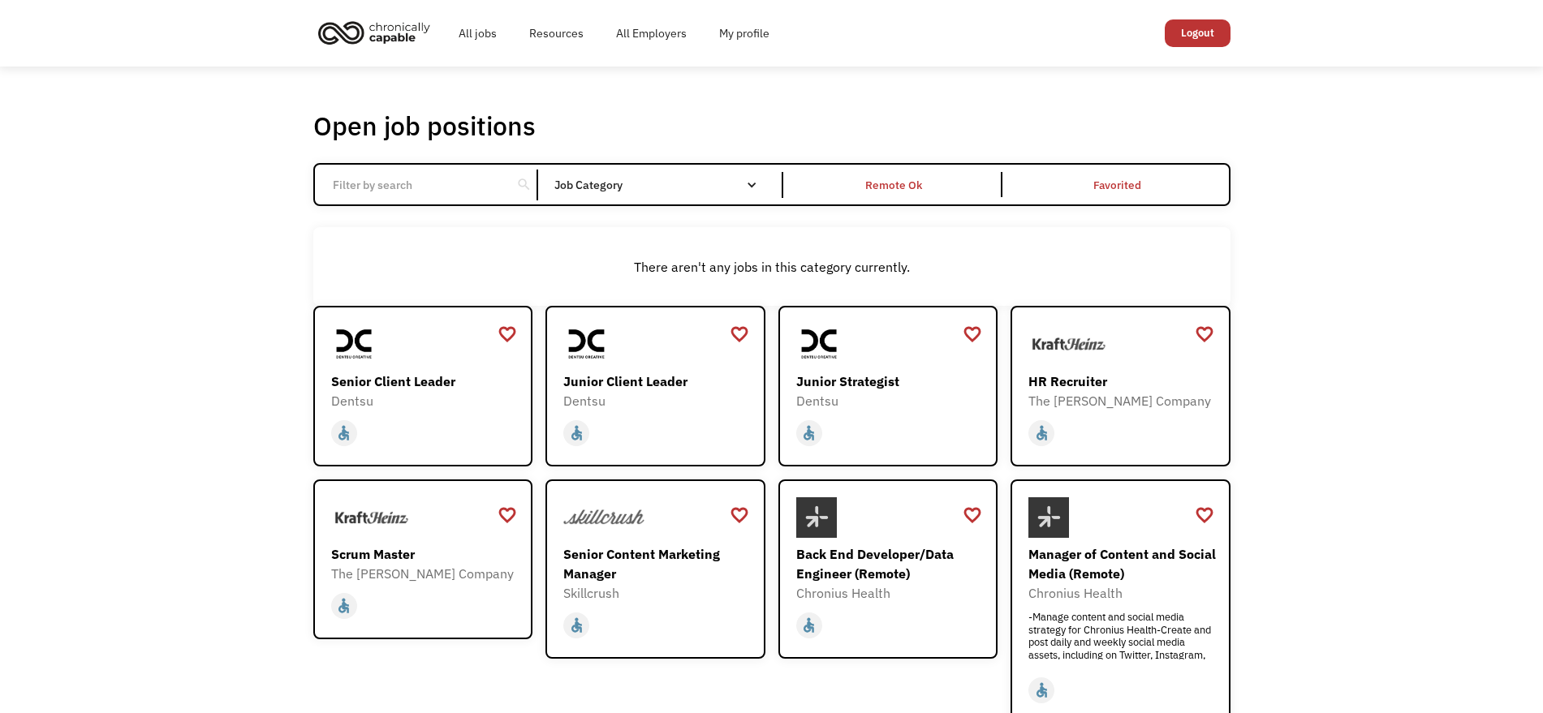
click at [517, 187] on div "search" at bounding box center [523, 185] width 15 height 24
click at [488, 185] on input "Email Form" at bounding box center [413, 185] width 181 height 31
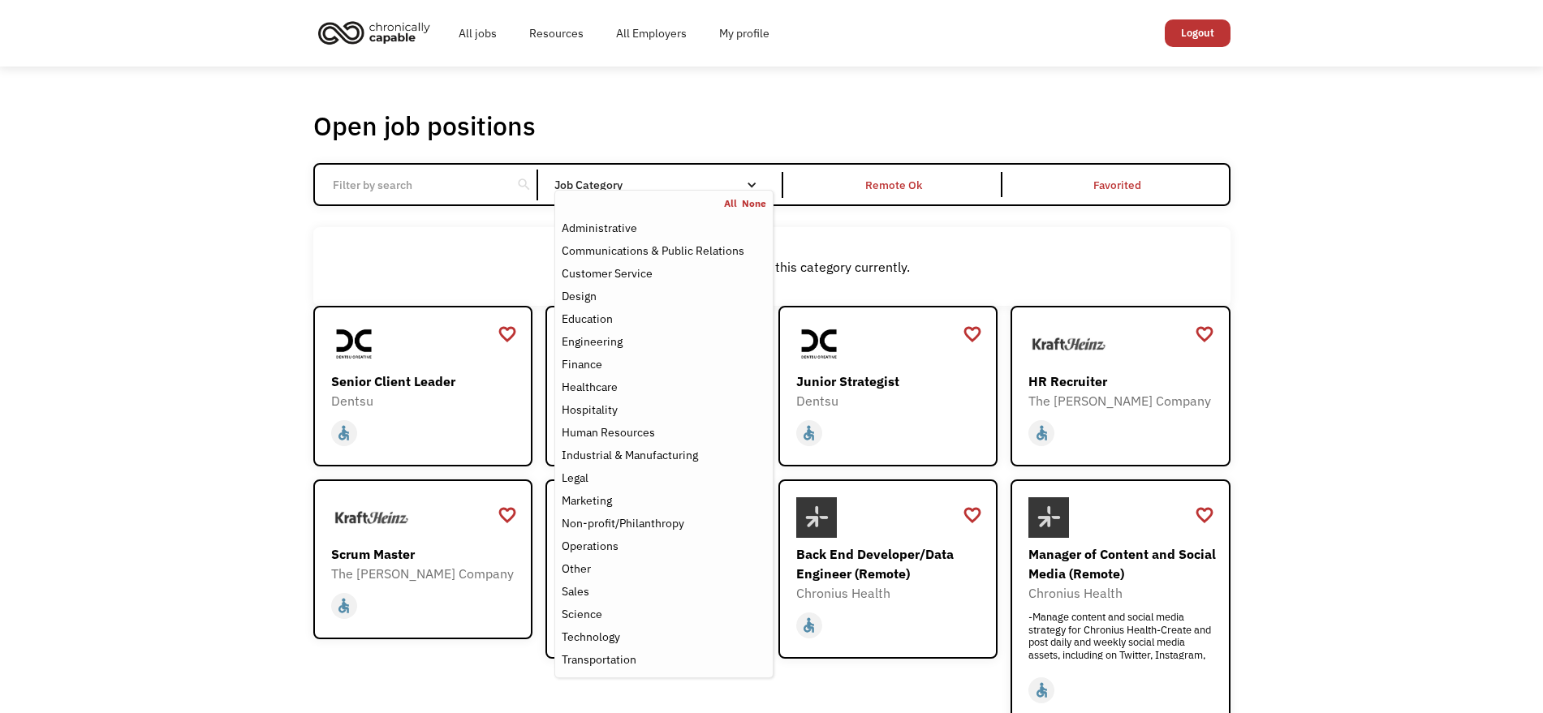
click at [568, 185] on div "Job Category" at bounding box center [663, 184] width 218 height 11
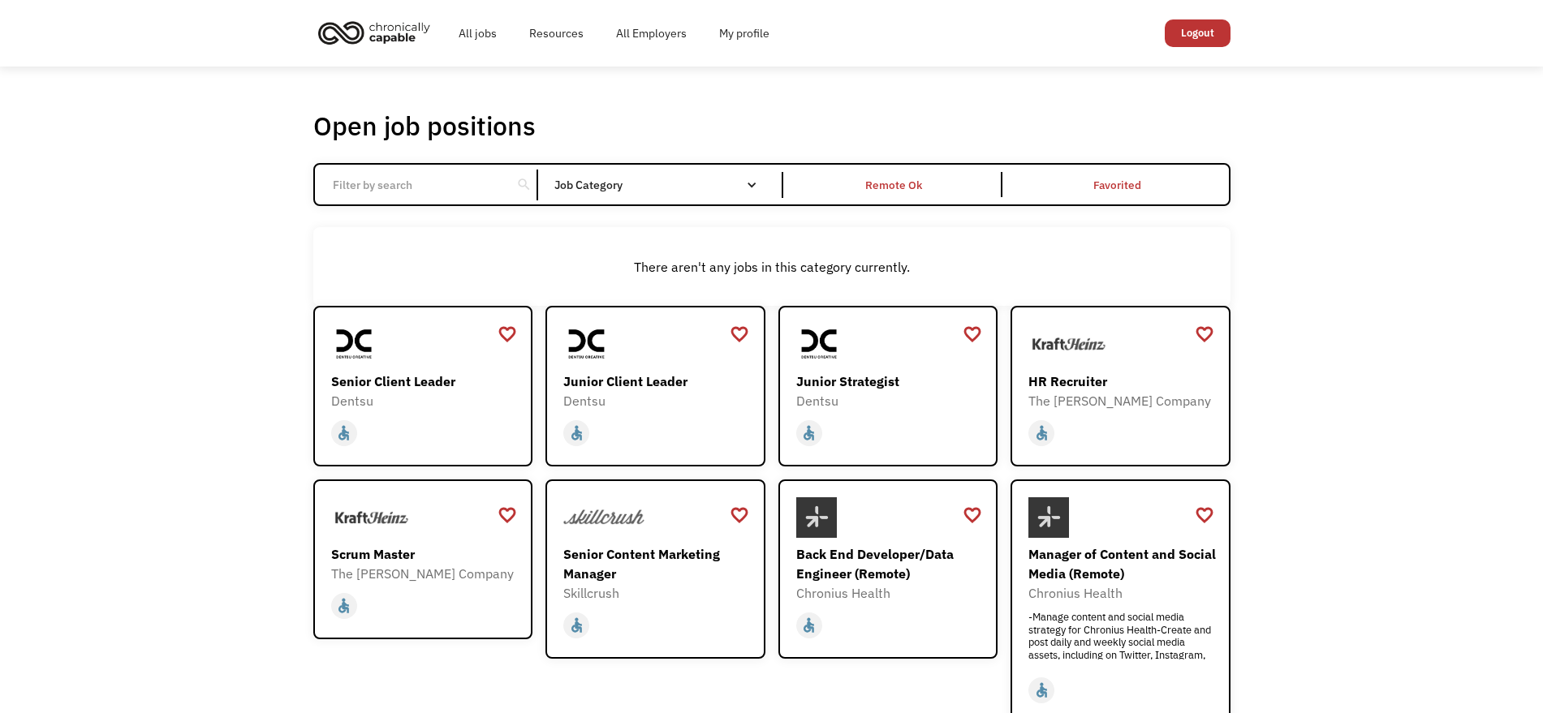
click at [568, 185] on div "Job Category" at bounding box center [663, 184] width 218 height 11
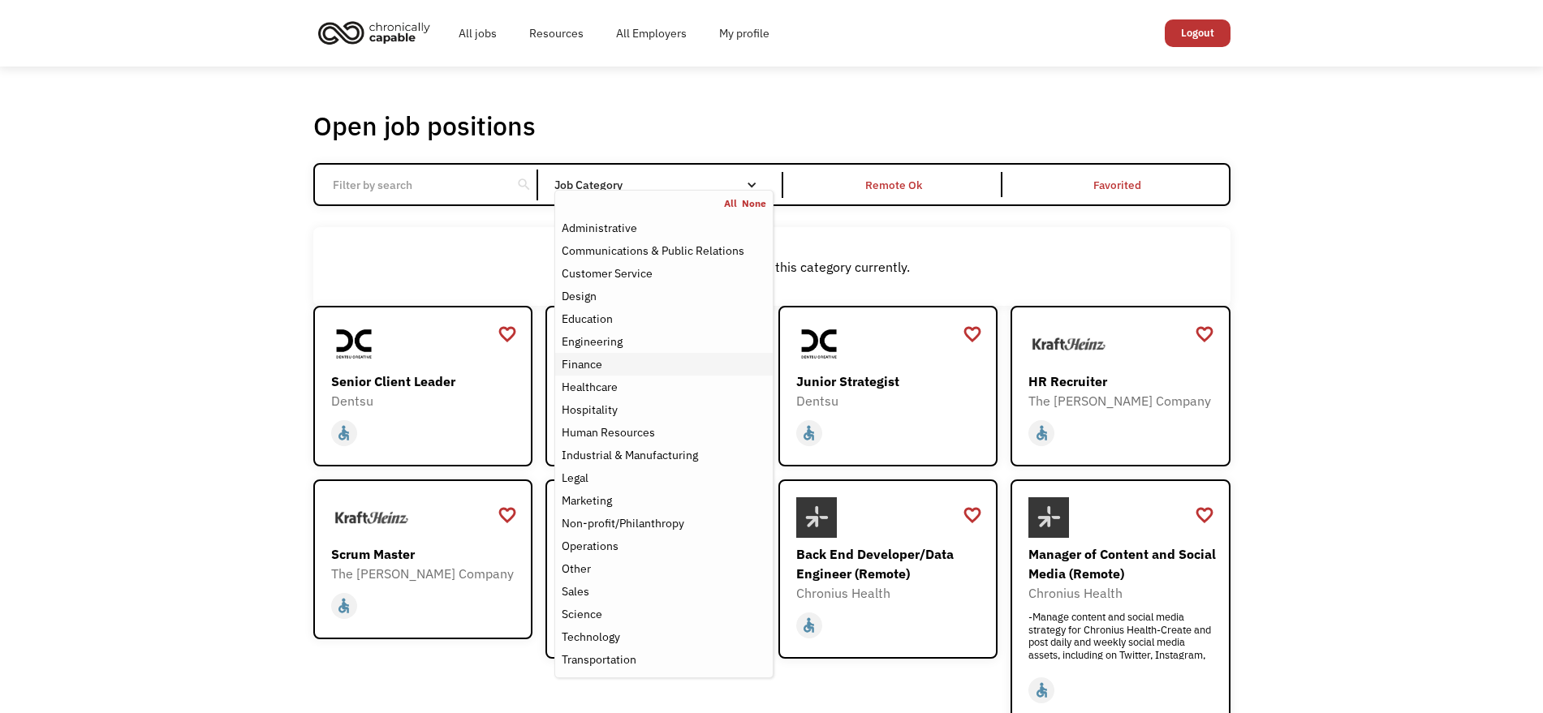
click at [607, 357] on div "Finance" at bounding box center [664, 364] width 204 height 19
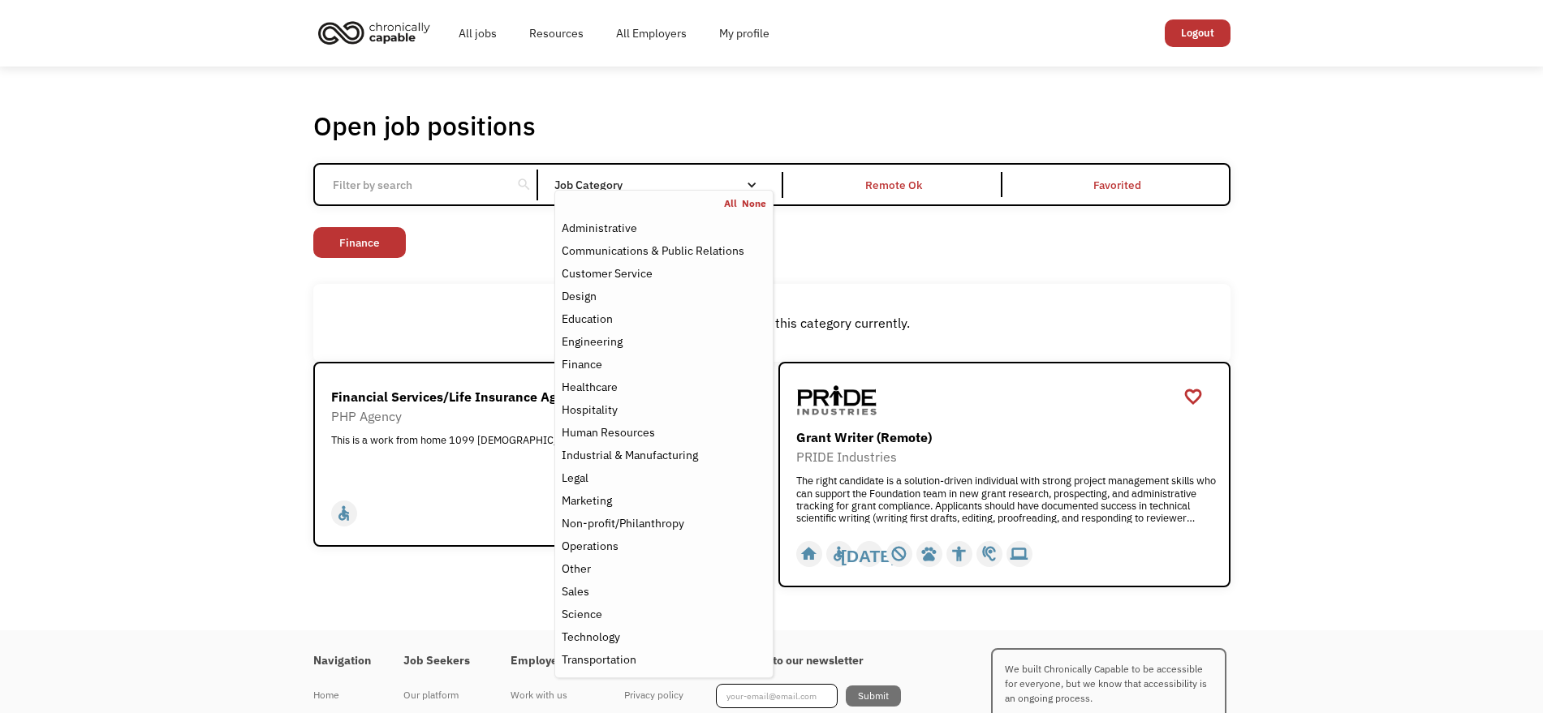
click at [506, 323] on div "There aren't any jobs in this category currently." at bounding box center [771, 322] width 901 height 19
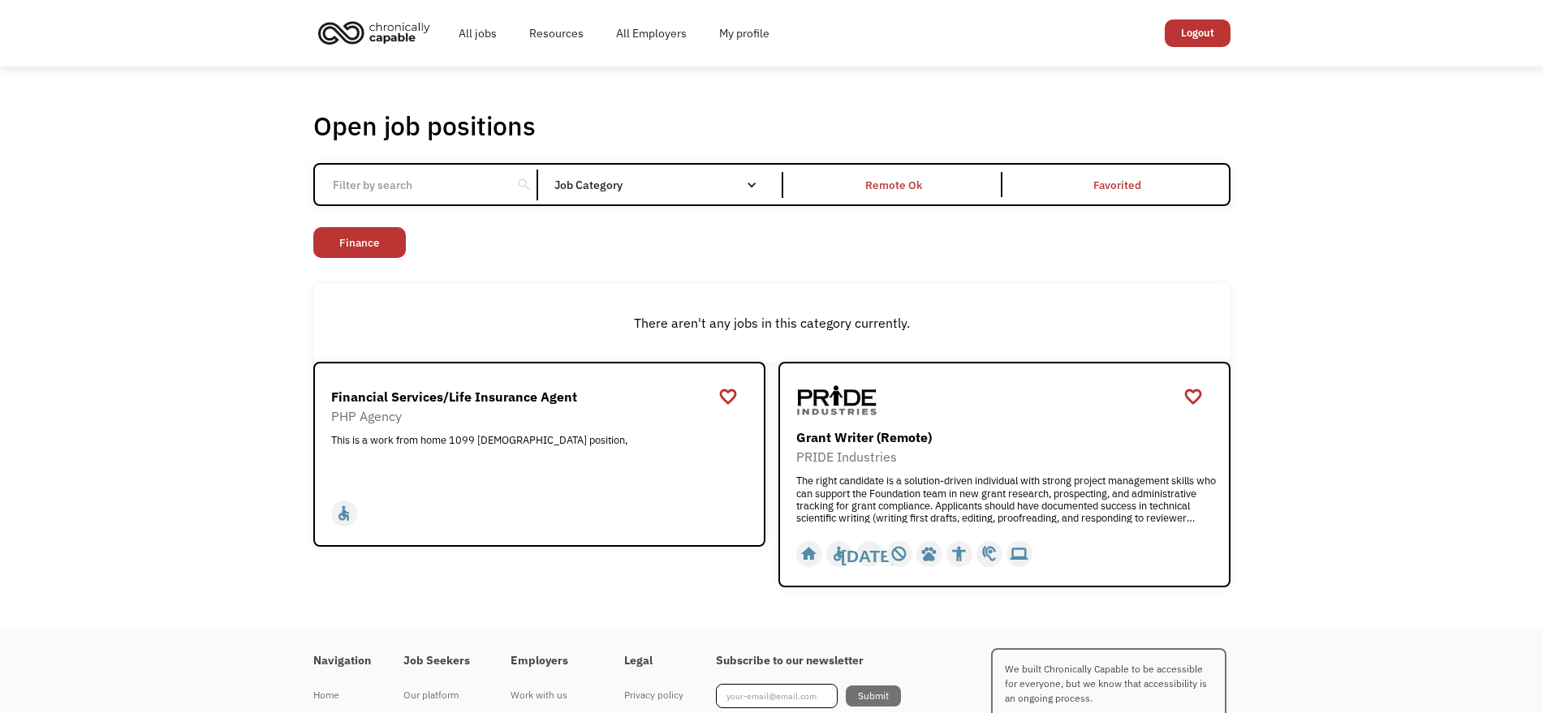
click at [0, 0] on nav "All None Administrative Communications & Public Relations Customer Service Desi…" at bounding box center [0, 0] width 0 height 0
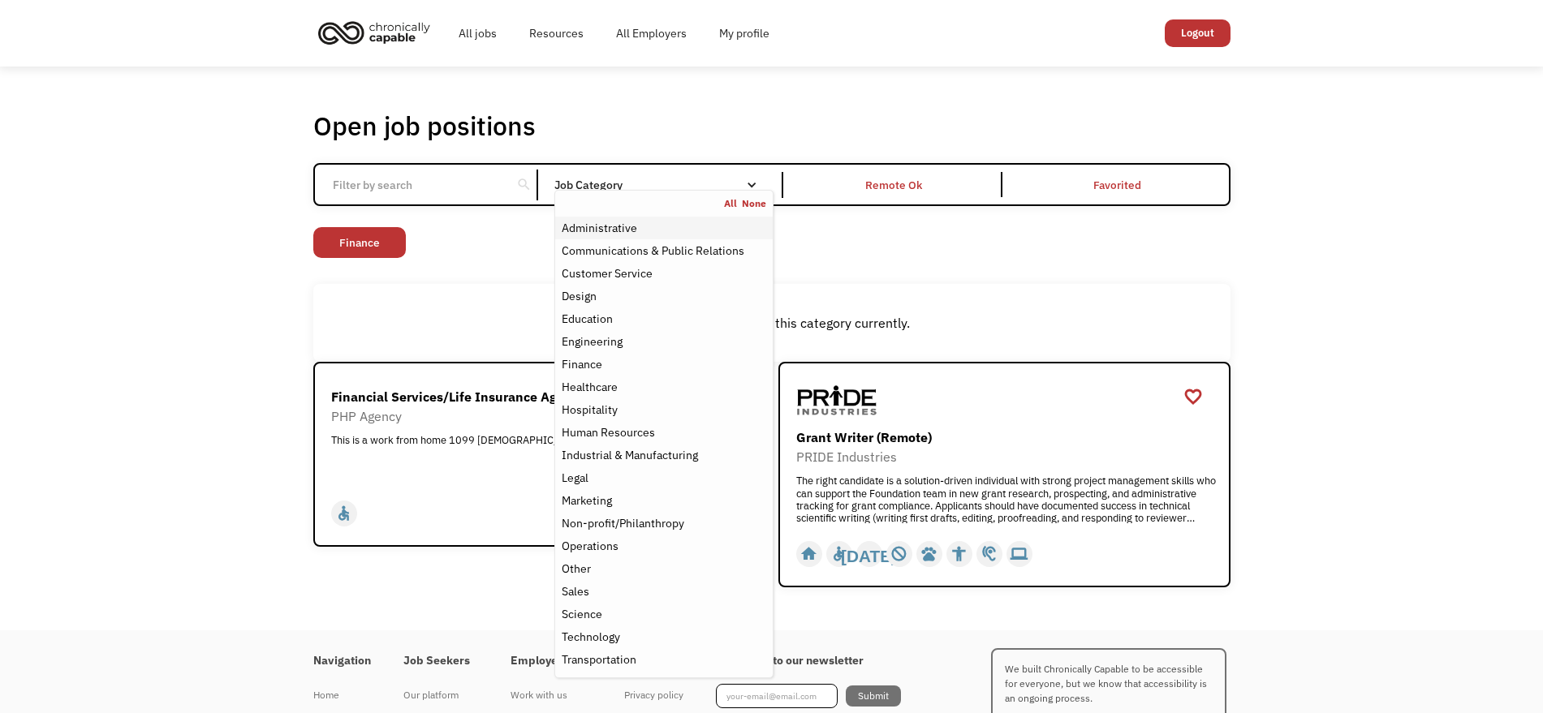
click at [683, 218] on div "Administrative" at bounding box center [664, 227] width 204 height 19
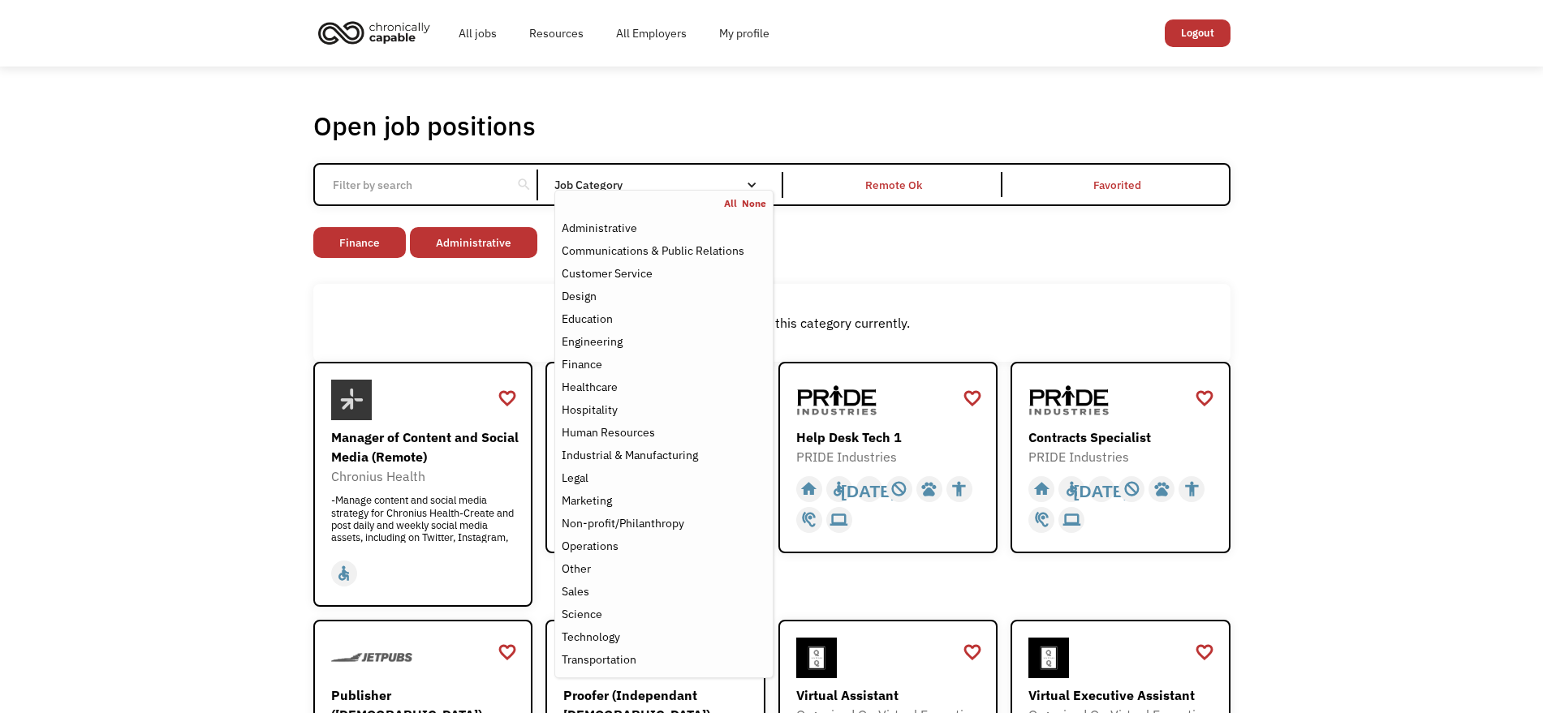
click at [454, 315] on div "There aren't any jobs in this category currently." at bounding box center [771, 322] width 901 height 19
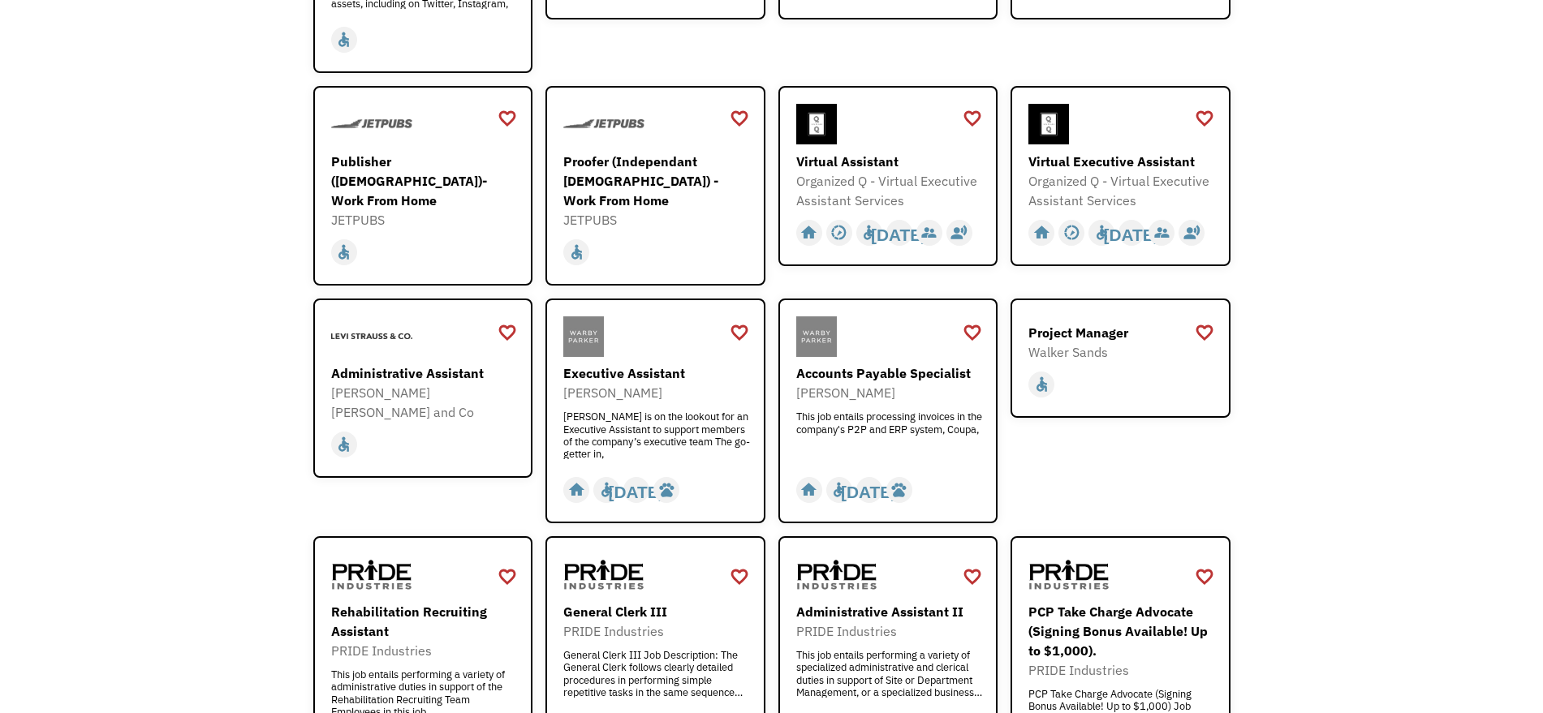
scroll to position [538, 0]
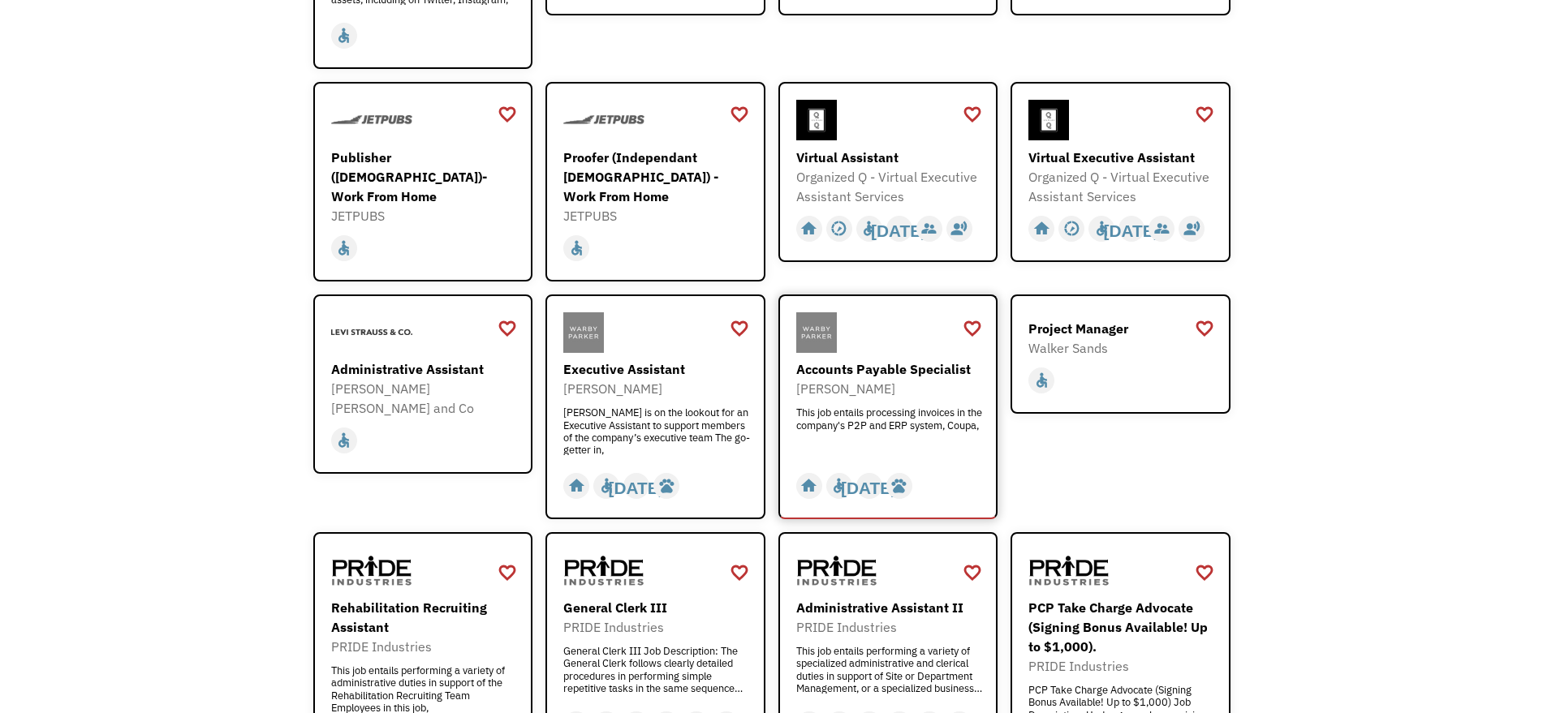
click at [894, 379] on div "[PERSON_NAME]" at bounding box center [890, 388] width 188 height 19
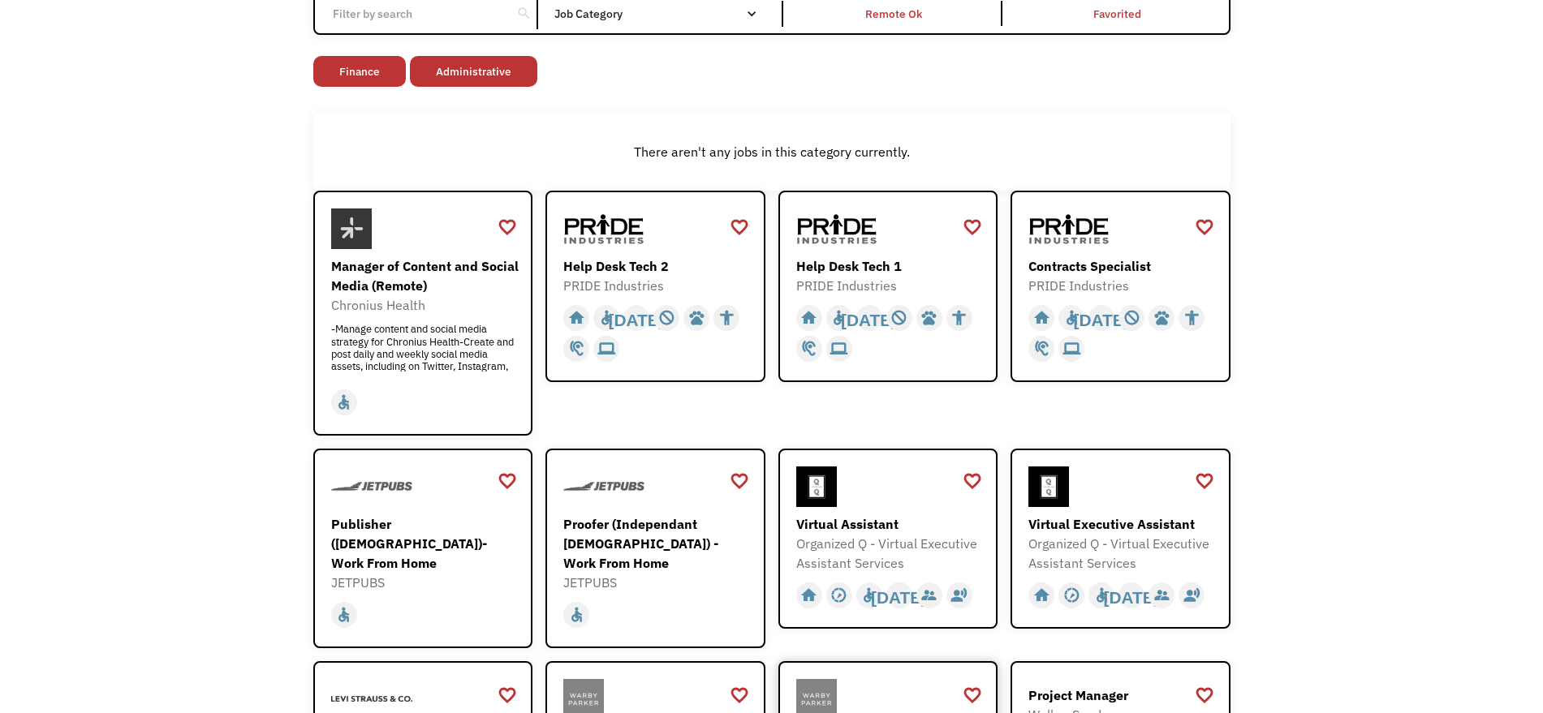
scroll to position [0, 0]
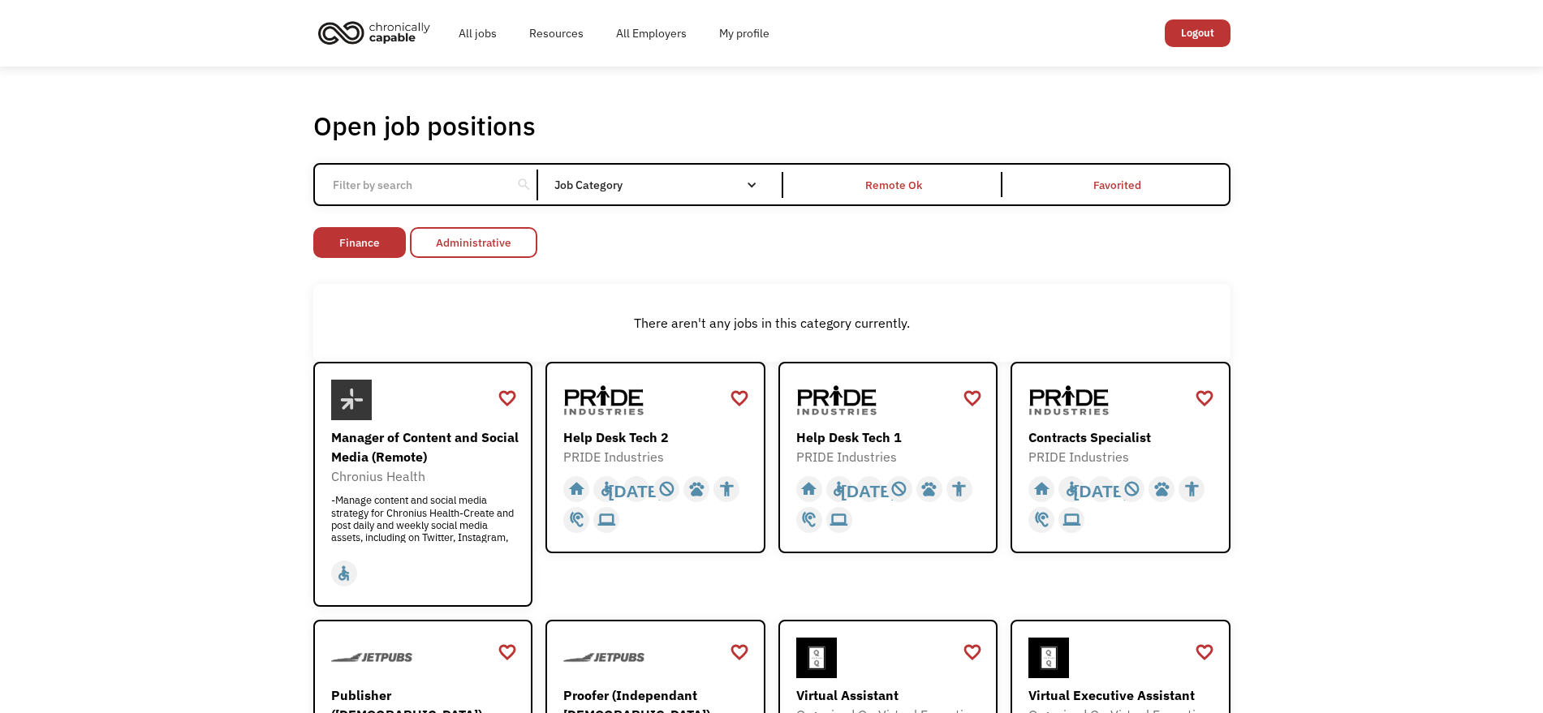
click at [453, 244] on link "Administrative" at bounding box center [473, 242] width 127 height 31
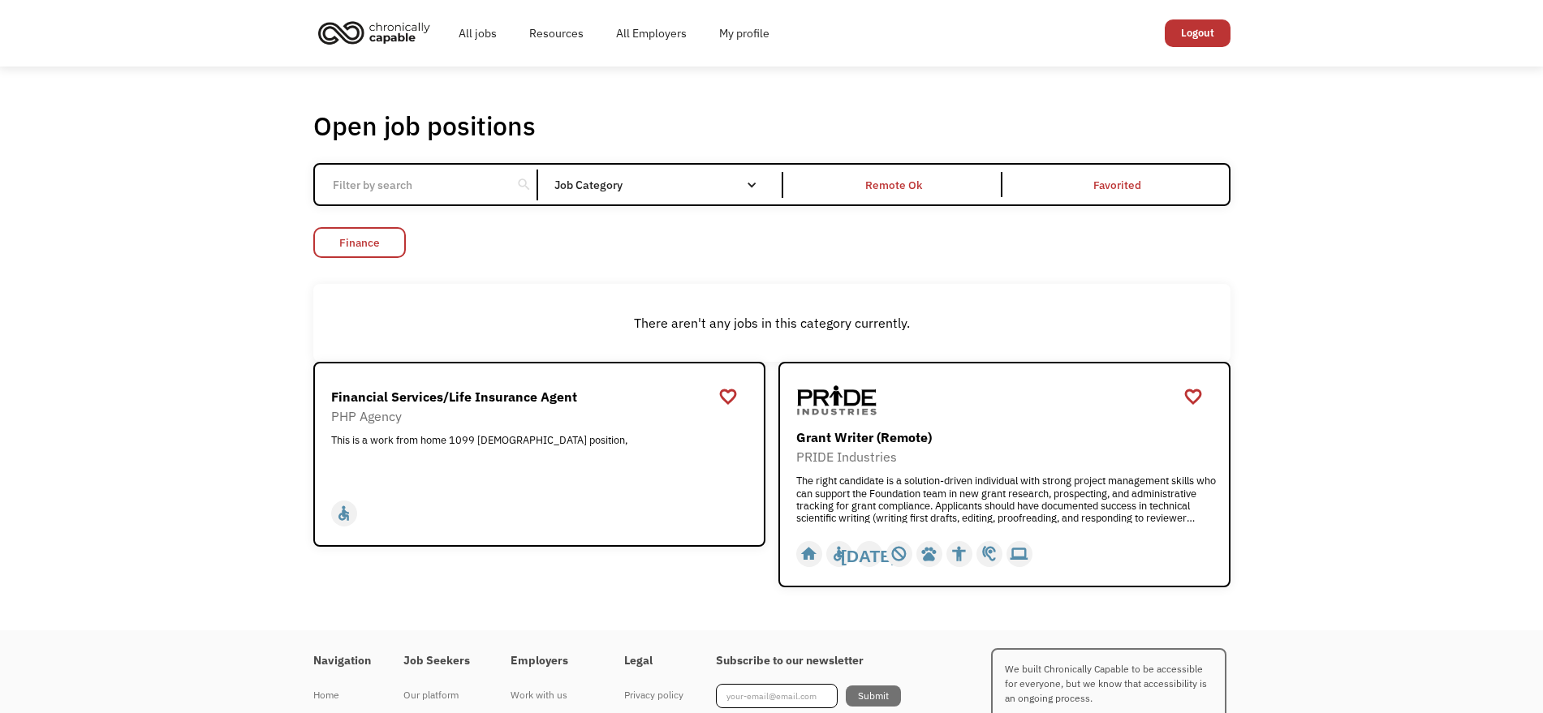
click at [389, 243] on link "Finance" at bounding box center [359, 242] width 93 height 31
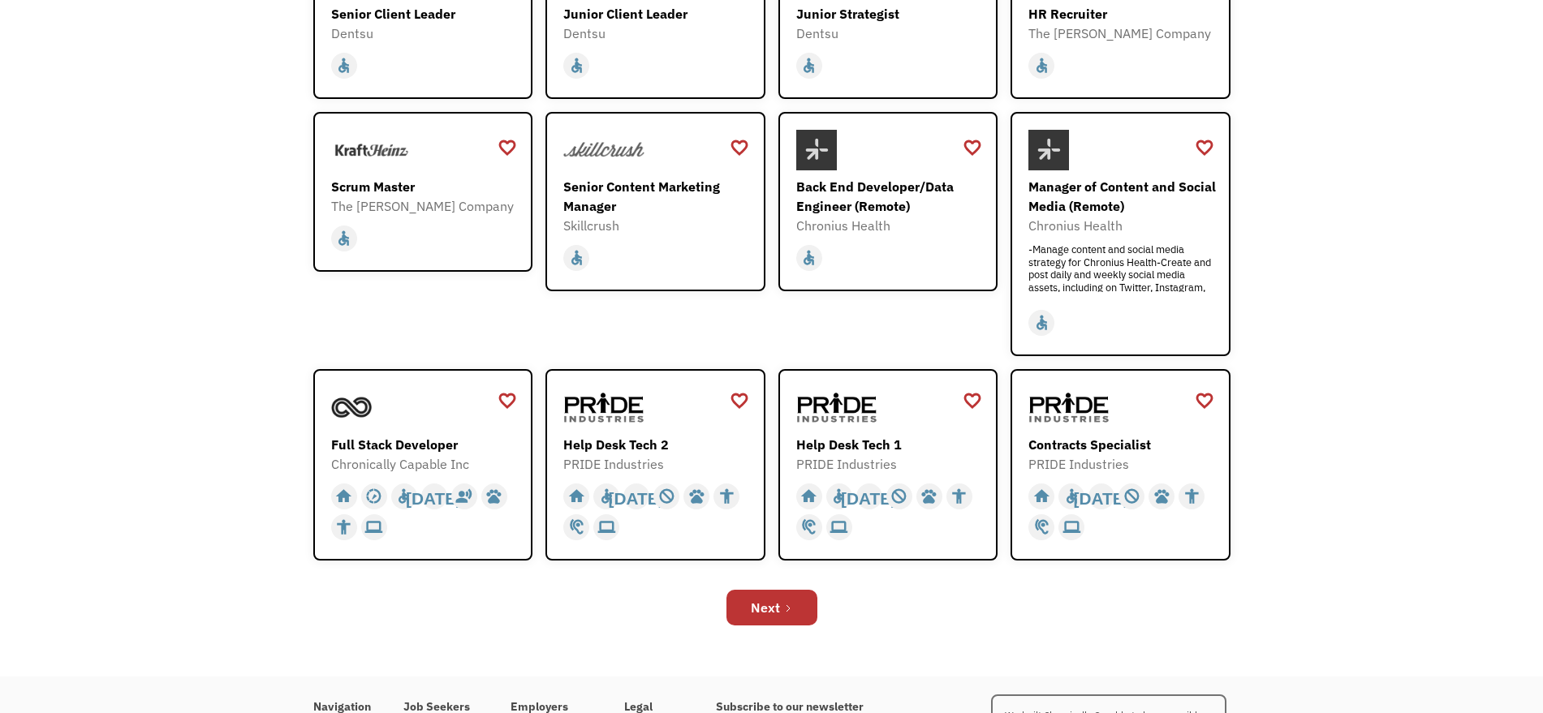
scroll to position [369, 0]
click at [766, 600] on div "Next" at bounding box center [765, 605] width 29 height 19
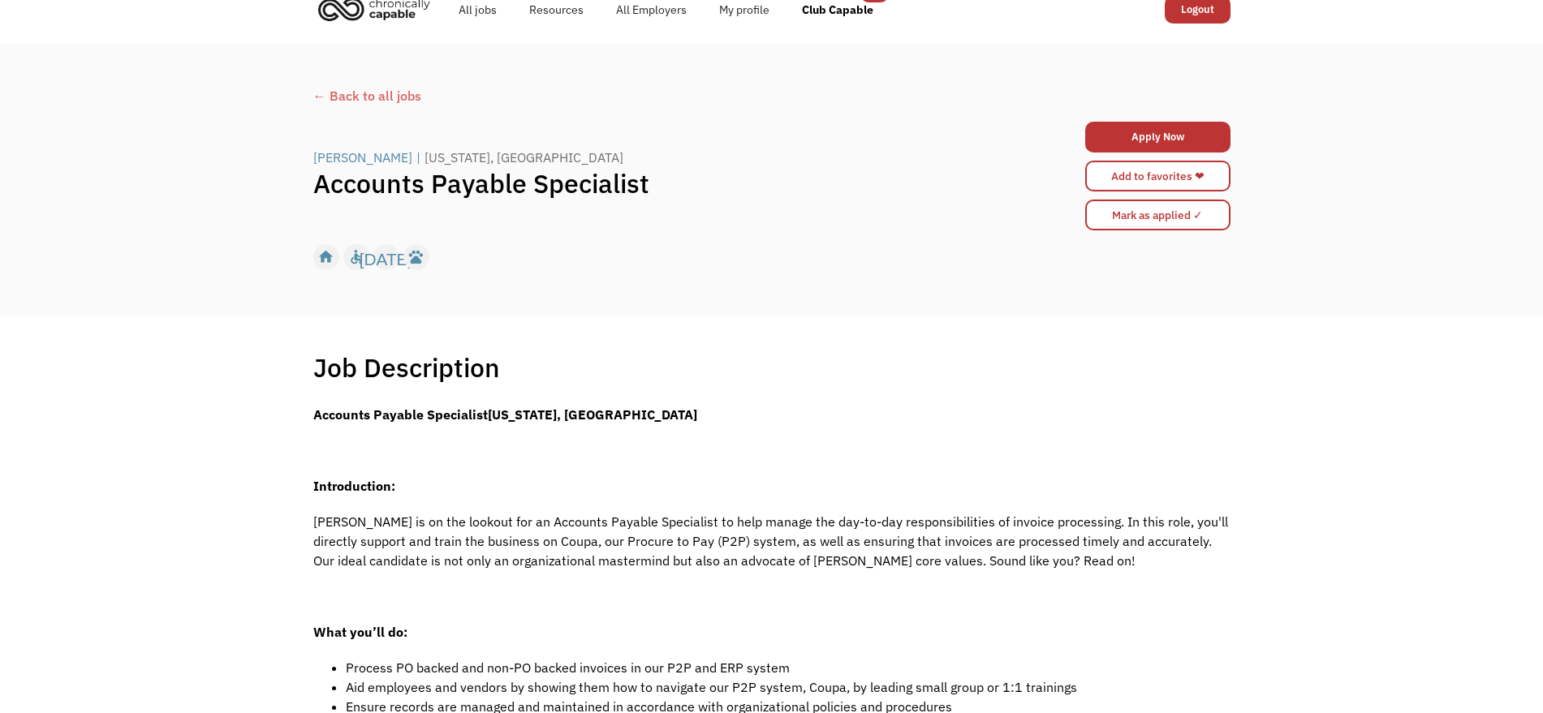
scroll to position [13, 0]
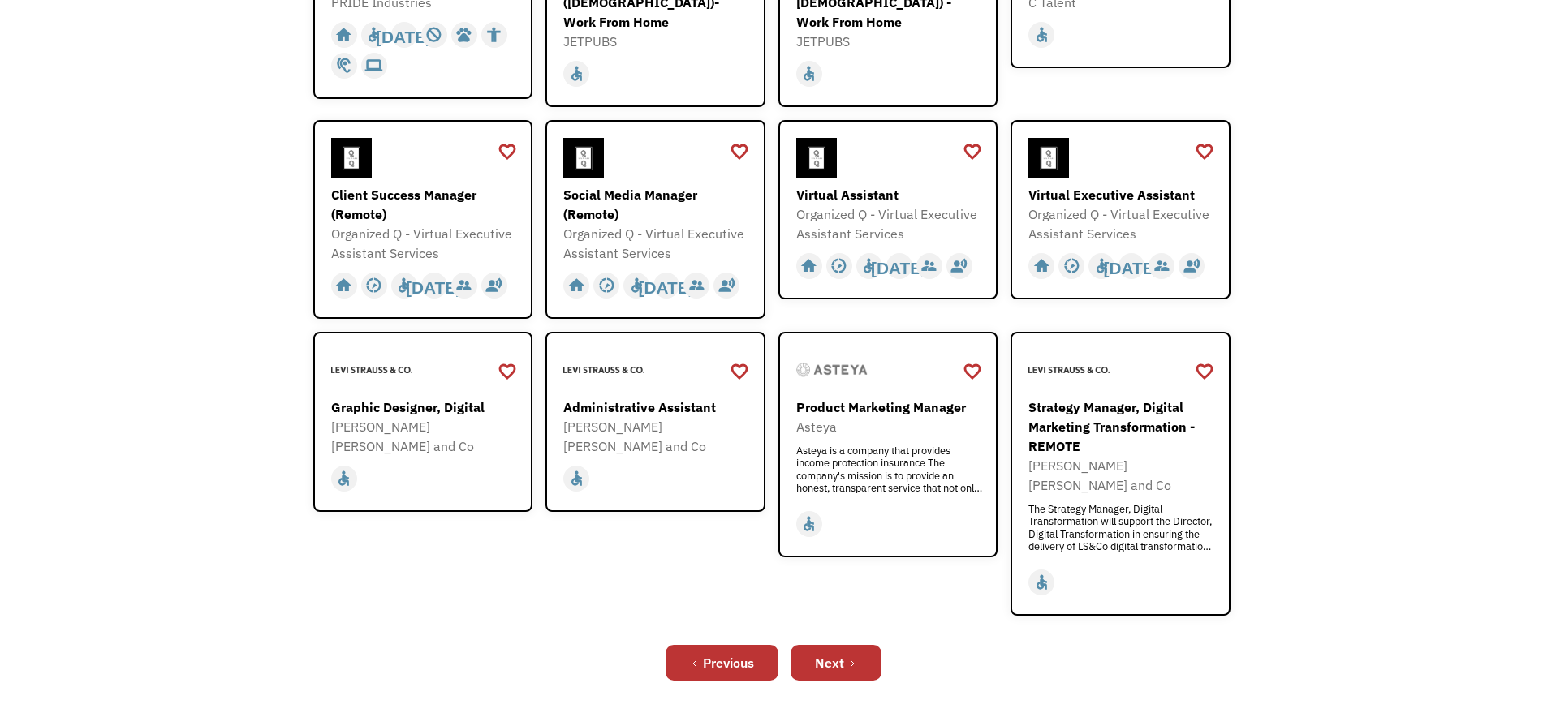
scroll to position [400, 0]
click at [822, 647] on link "Next" at bounding box center [835, 661] width 91 height 36
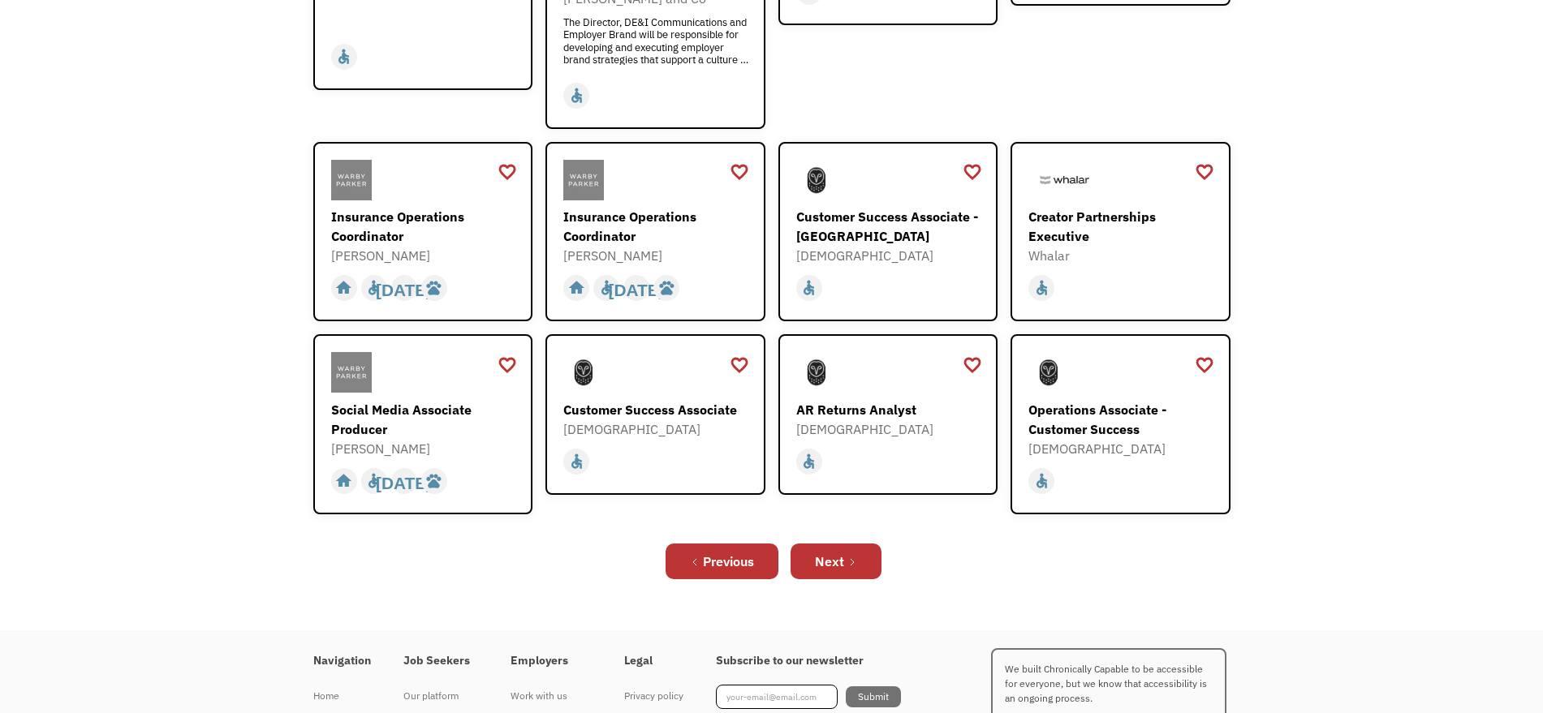
scroll to position [459, 0]
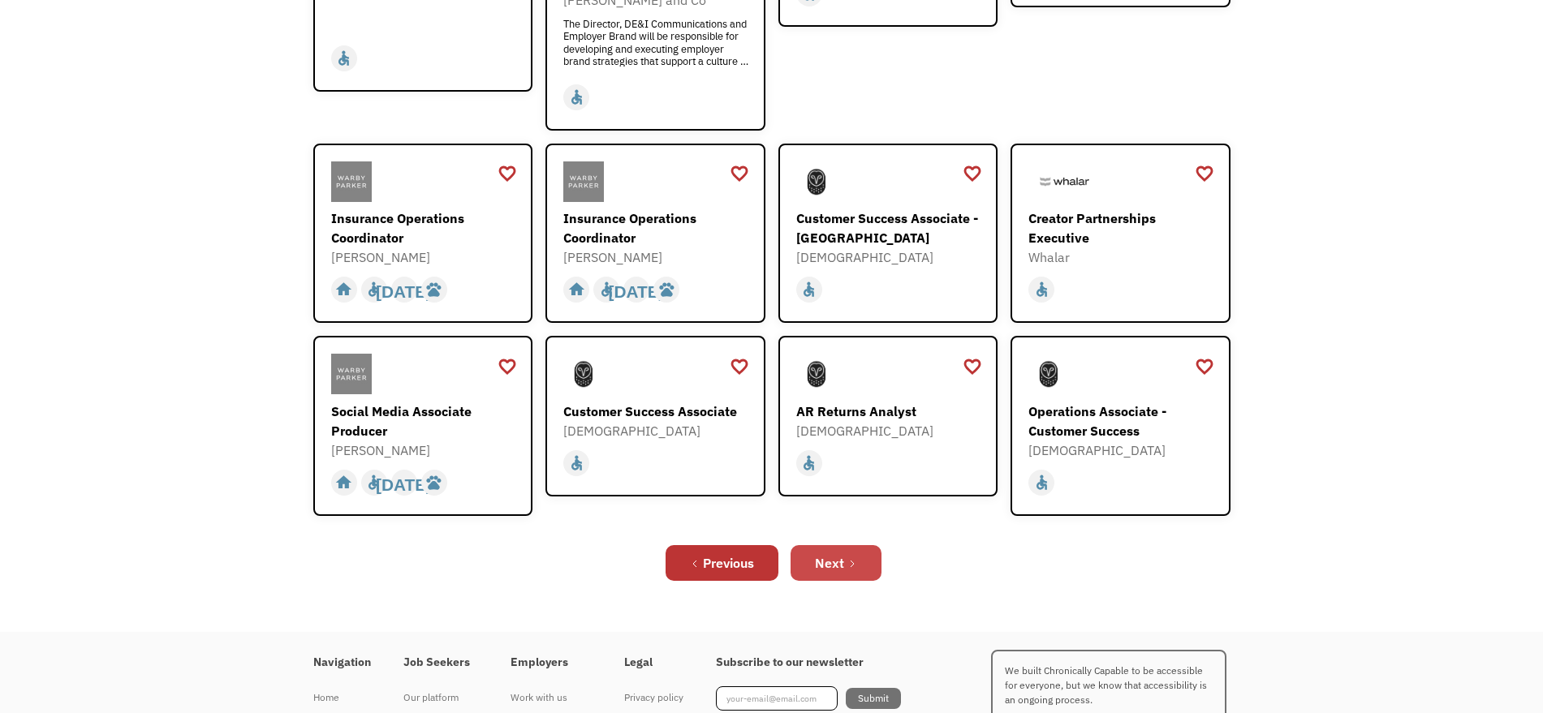
click at [845, 545] on link "Next" at bounding box center [835, 563] width 91 height 36
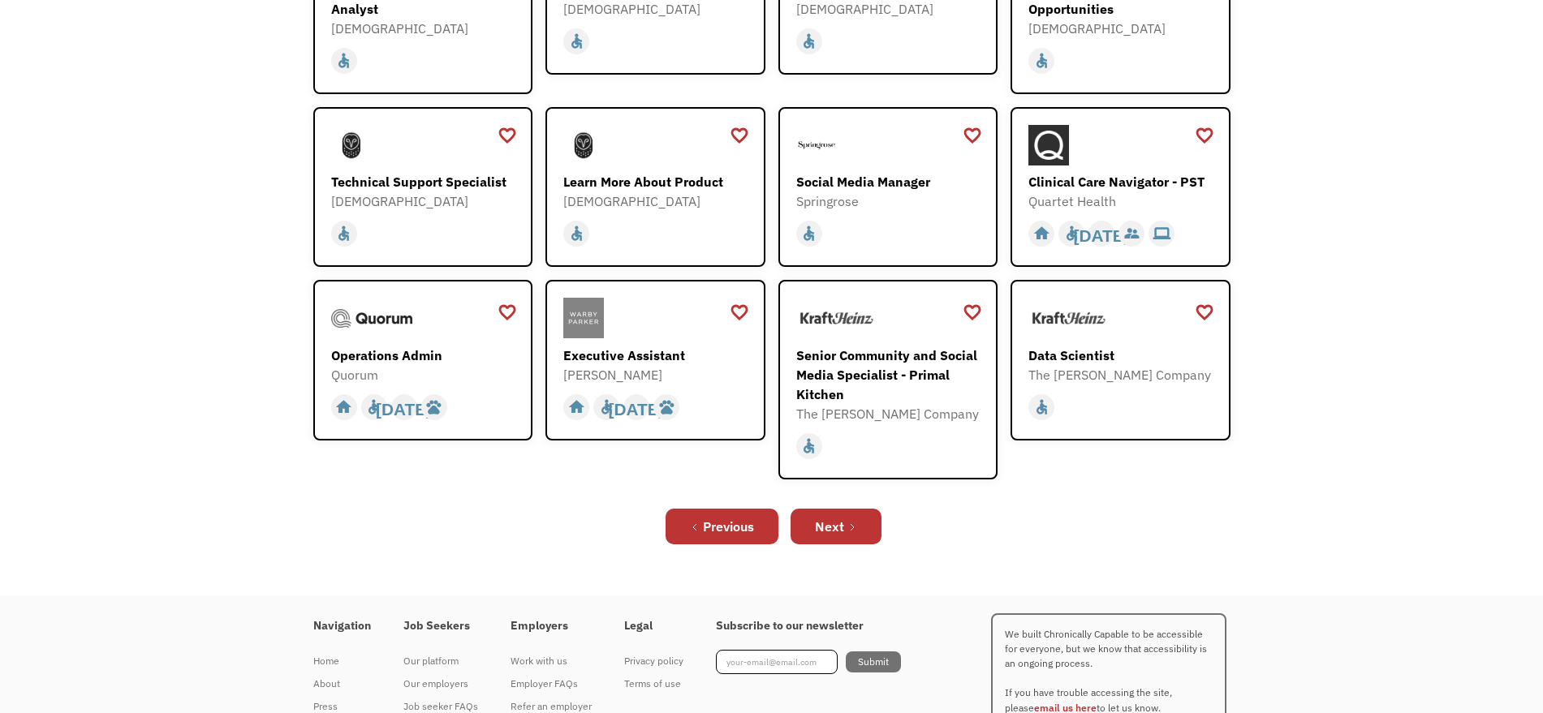
scroll to position [393, 0]
click at [832, 527] on div "Next" at bounding box center [829, 525] width 29 height 19
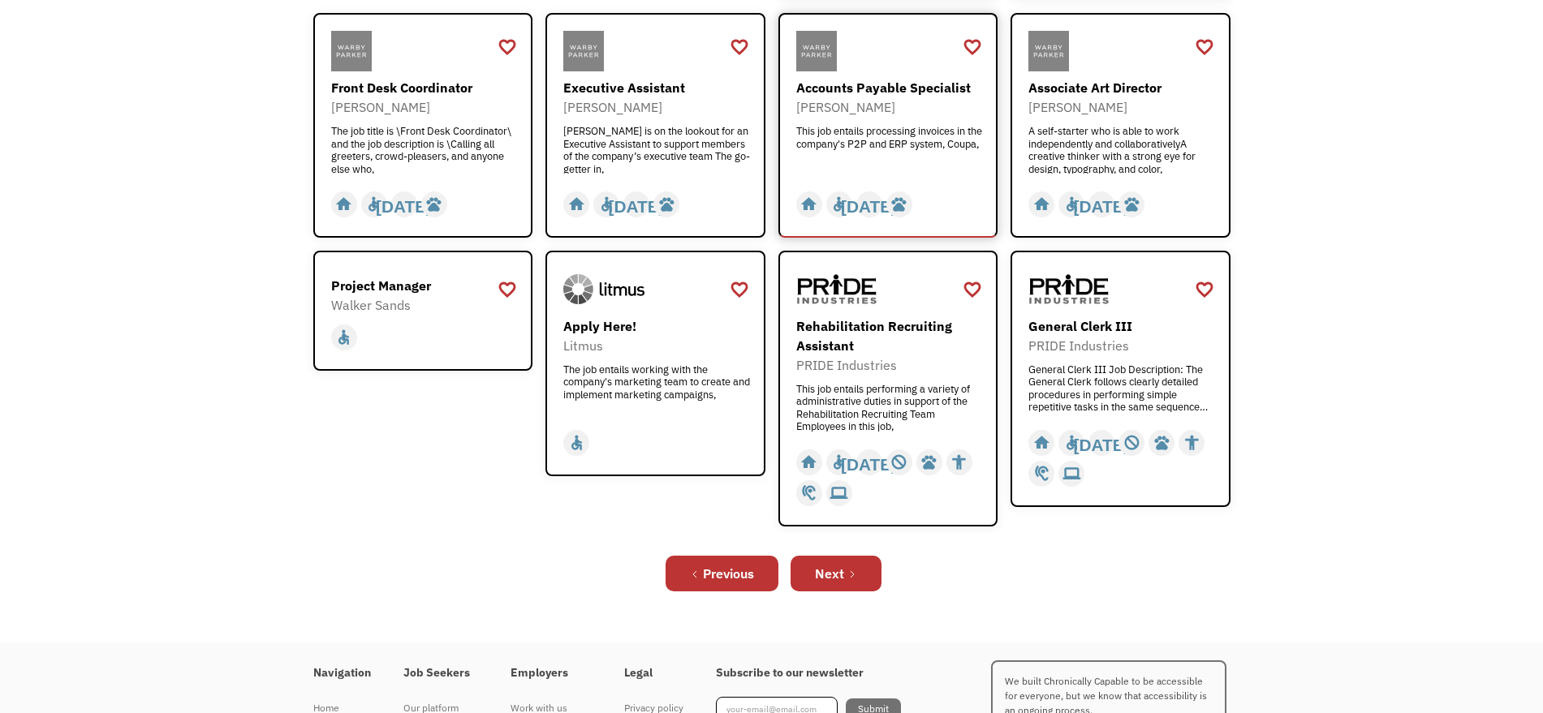
scroll to position [500, 0]
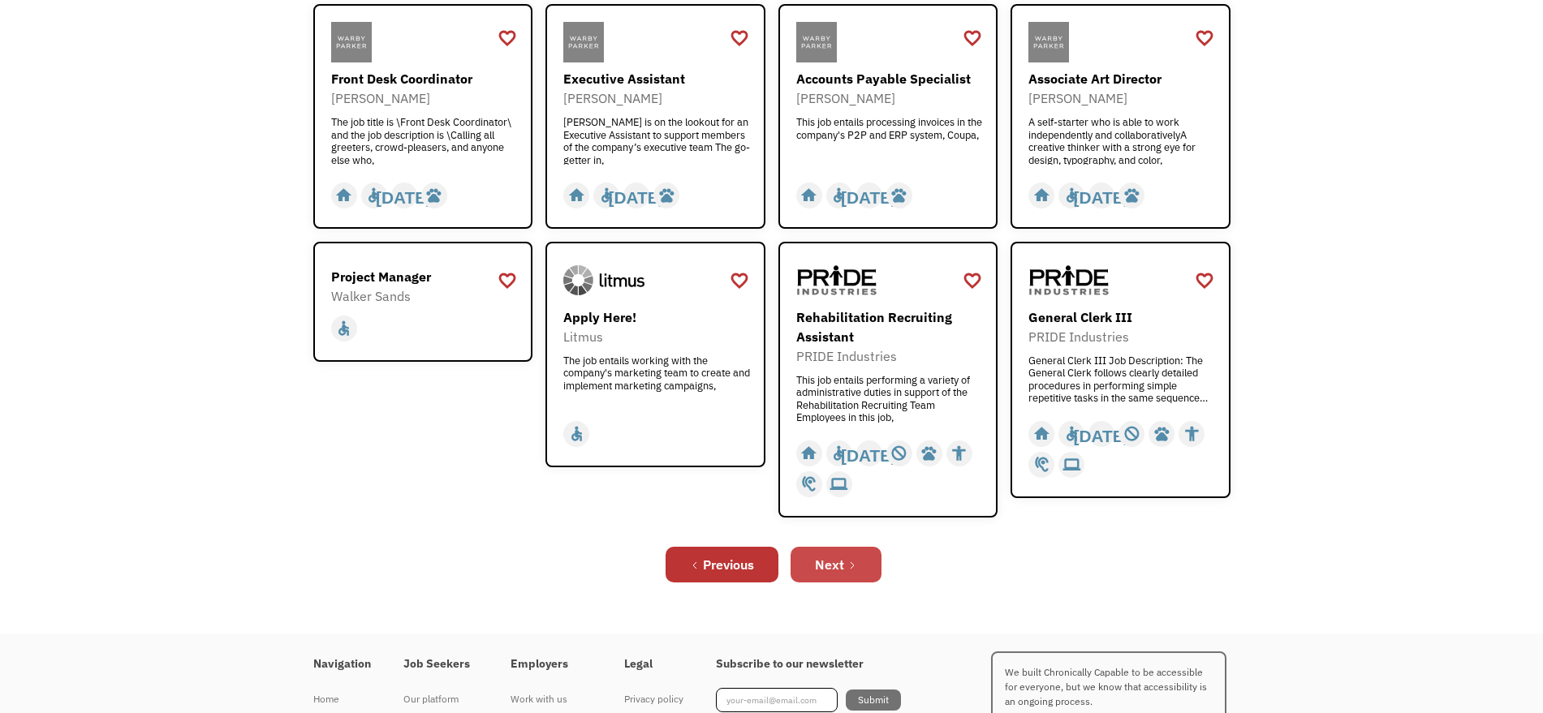
click at [838, 561] on div "Next" at bounding box center [829, 564] width 29 height 19
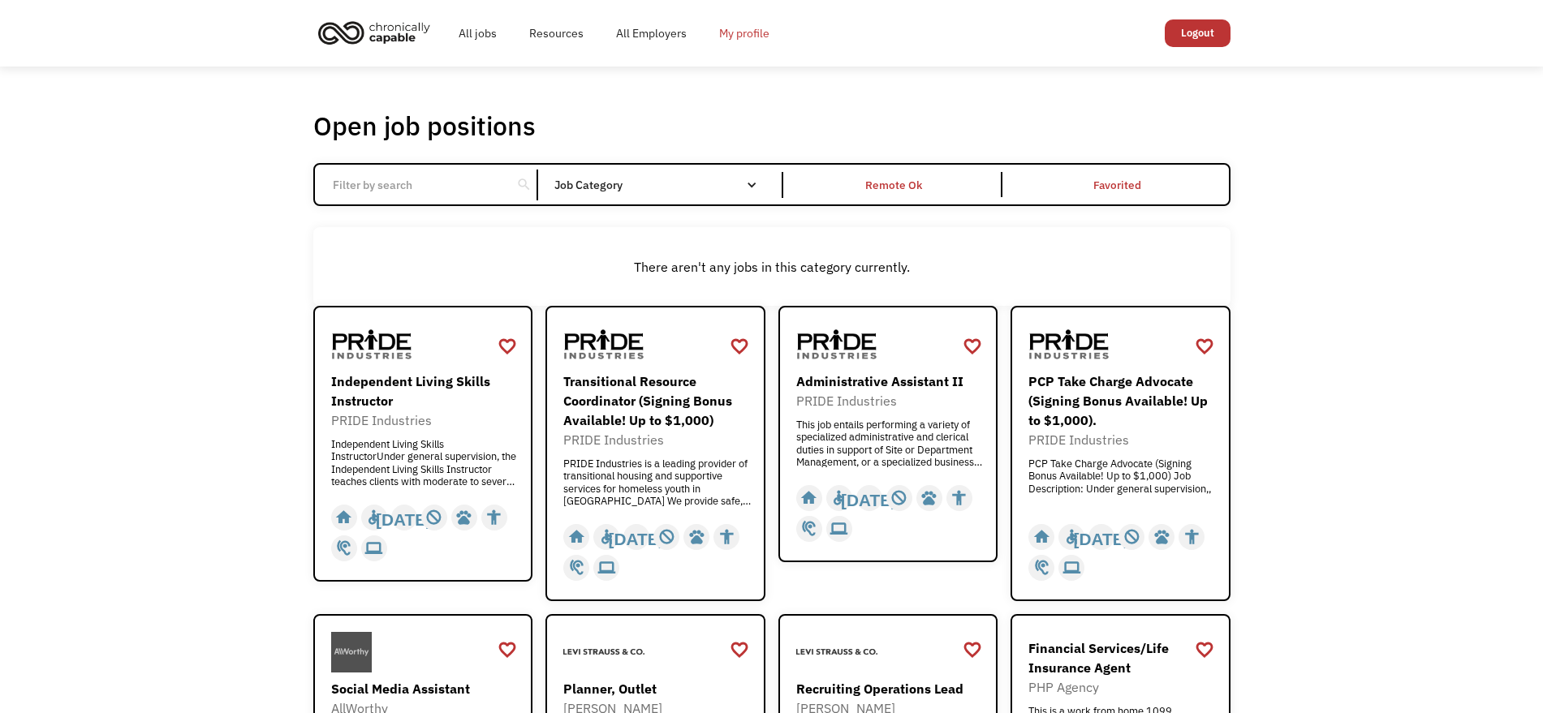
click at [735, 32] on link "My profile" at bounding box center [744, 33] width 83 height 52
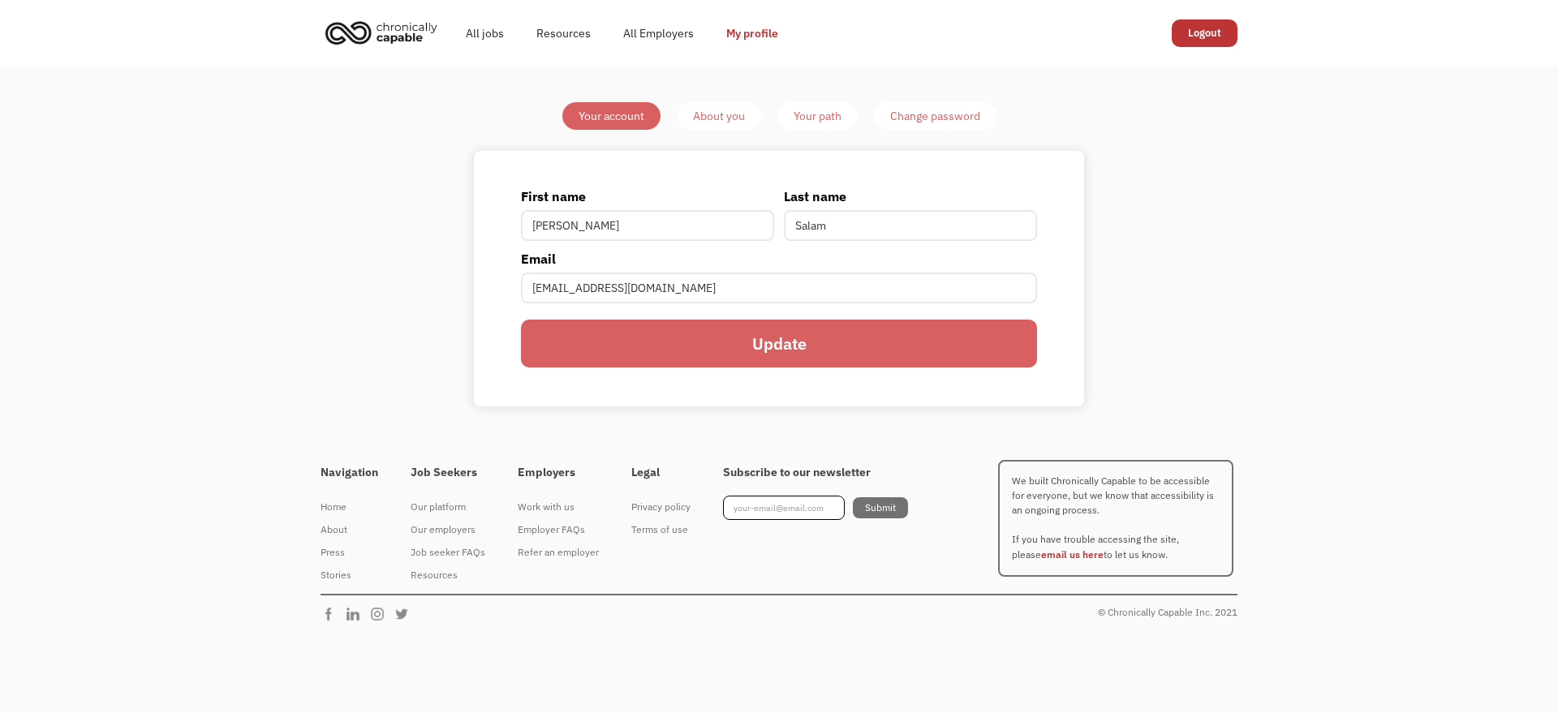
click at [704, 113] on div "About you" at bounding box center [719, 115] width 52 height 19
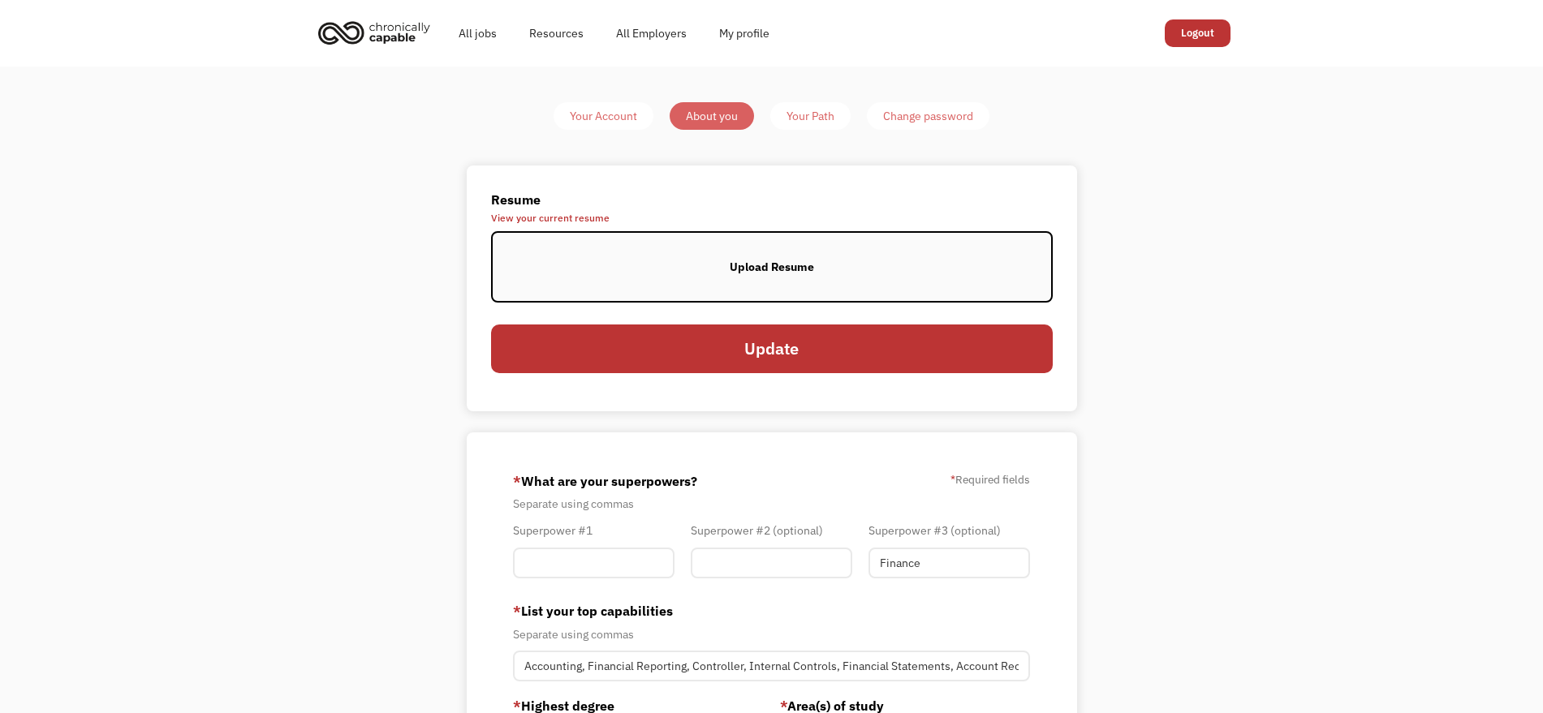
click at [828, 115] on div "Your Path" at bounding box center [810, 115] width 48 height 19
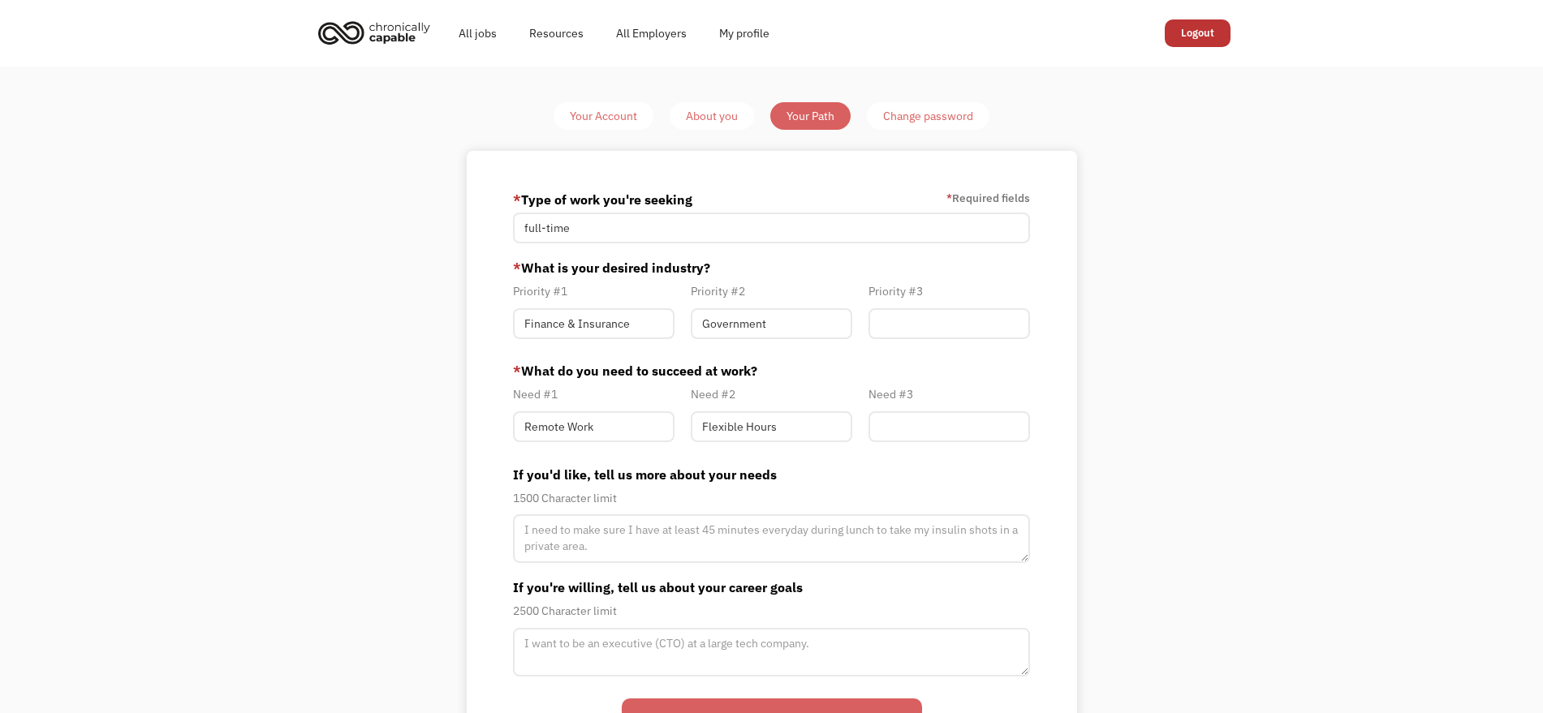
click at [913, 110] on div "Change password" at bounding box center [928, 115] width 90 height 19
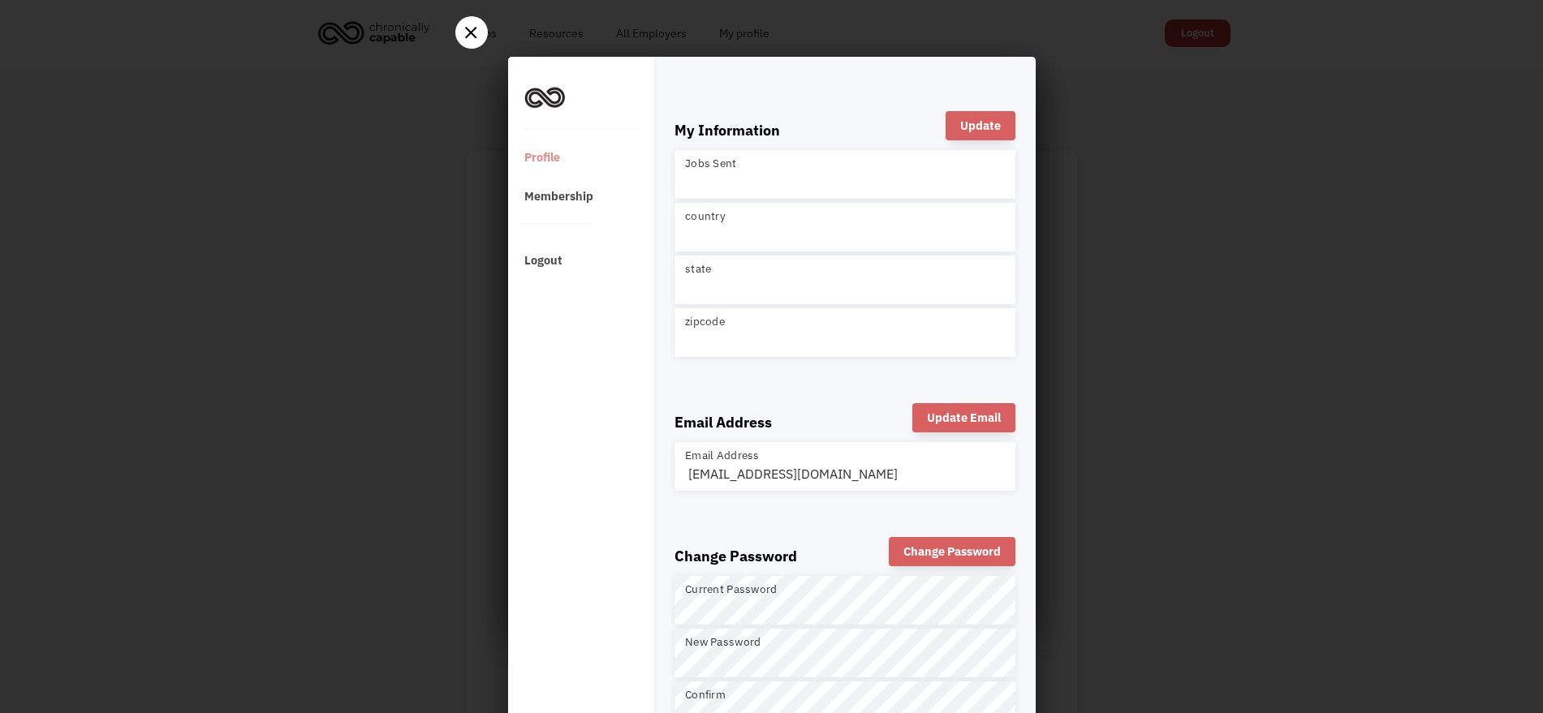
click at [463, 43] on div at bounding box center [471, 32] width 32 height 32
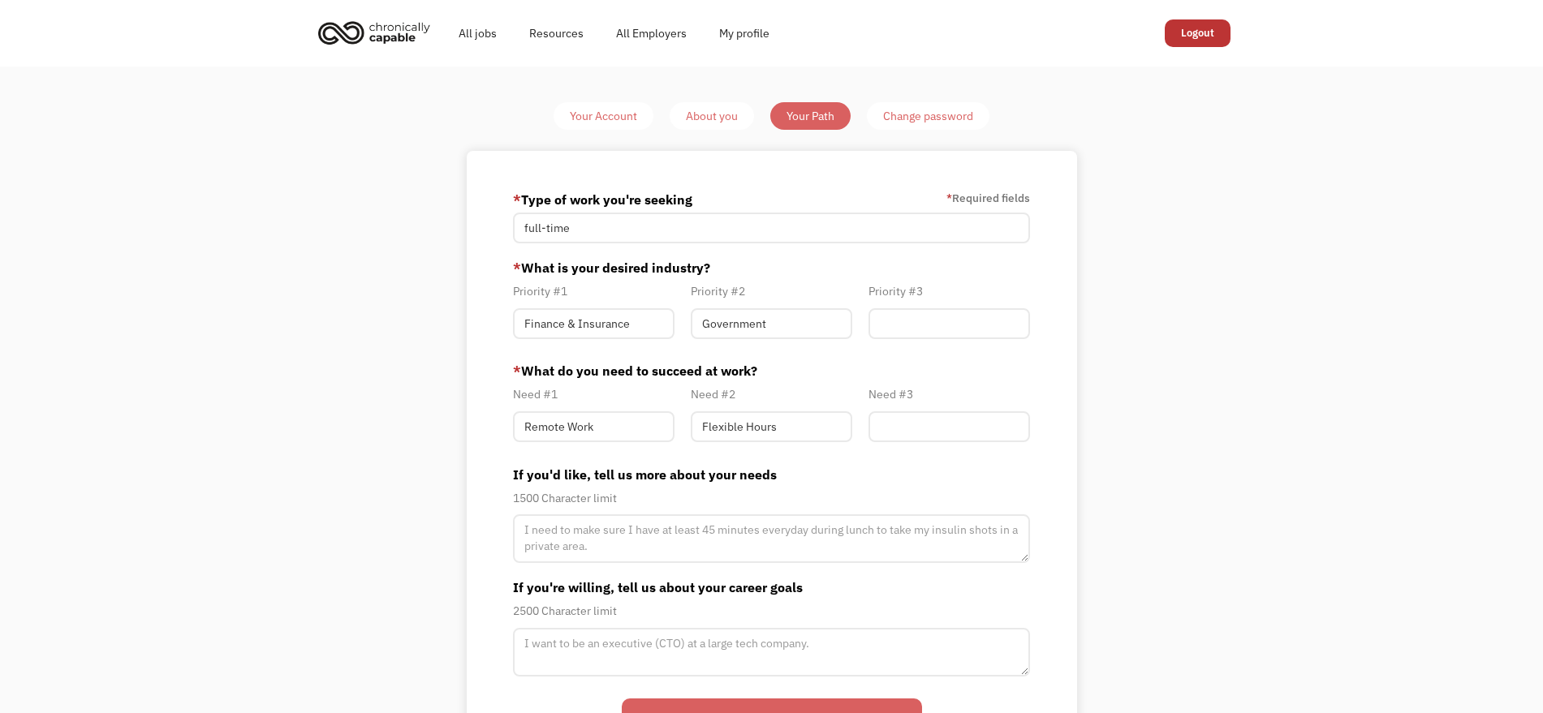
click at [463, 43] on link "All jobs" at bounding box center [477, 33] width 71 height 52
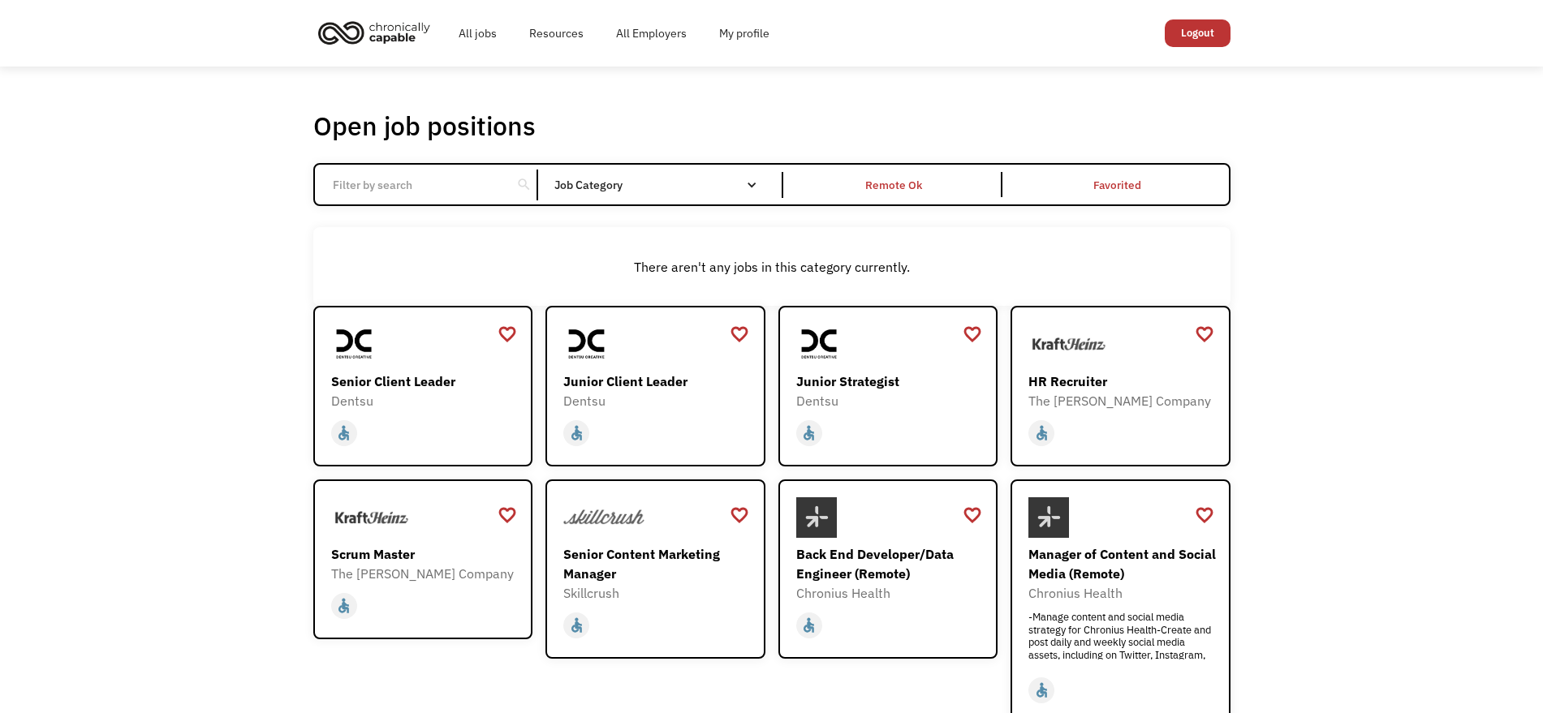
click at [1184, 32] on link "Logout" at bounding box center [1197, 33] width 66 height 28
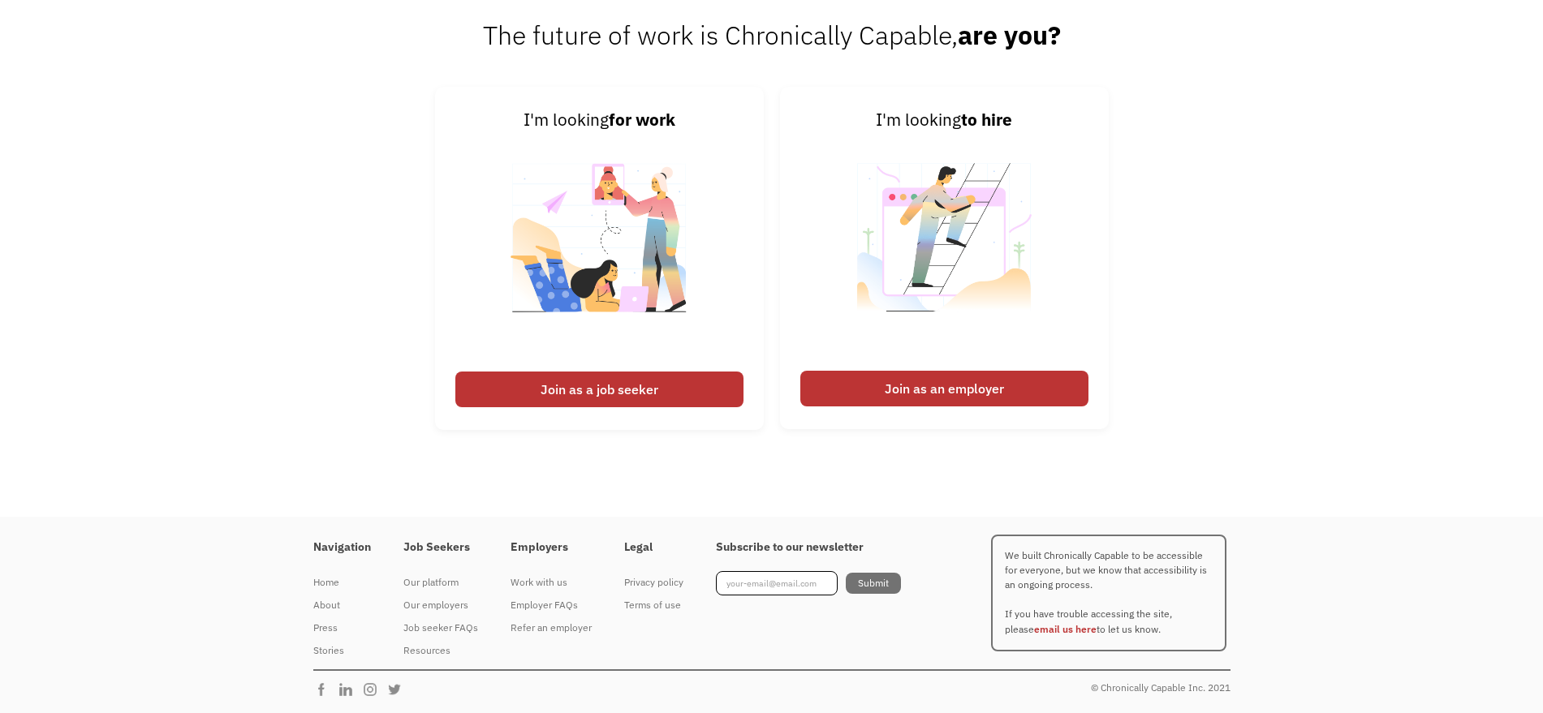
scroll to position [4035, 0]
